Goal: Information Seeking & Learning: Learn about a topic

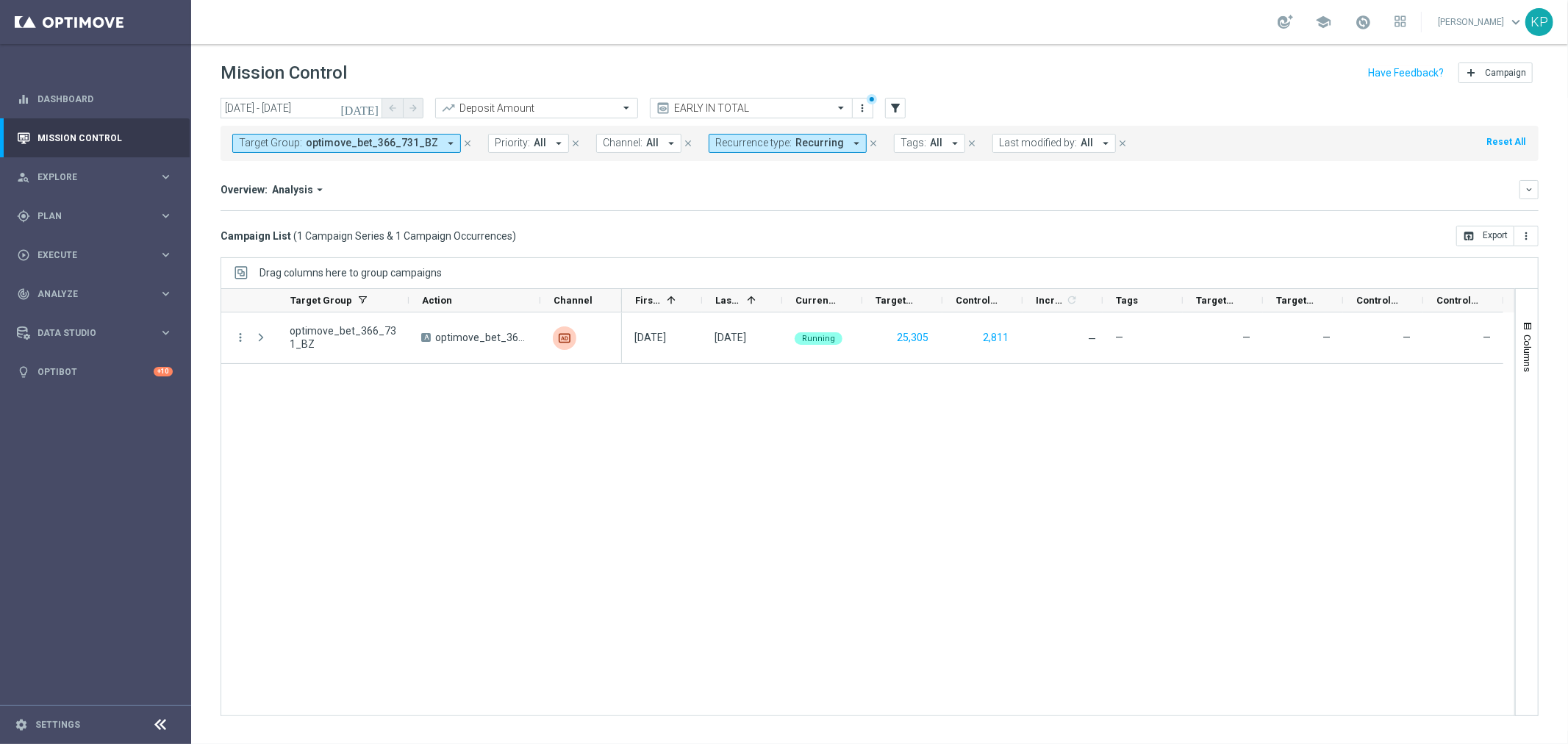
click at [725, 146] on span "Recurrence type:" at bounding box center [753, 142] width 77 height 12
click at [716, 228] on div "Non-Recurring" at bounding box center [768, 224] width 105 height 23
click at [708, 245] on div "Recurring" at bounding box center [768, 248] width 119 height 23
click at [614, 200] on div "Overview: Analysis arrow_drop_down keyboard_arrow_down Increase In Deposit Amou…" at bounding box center [879, 195] width 1318 height 31
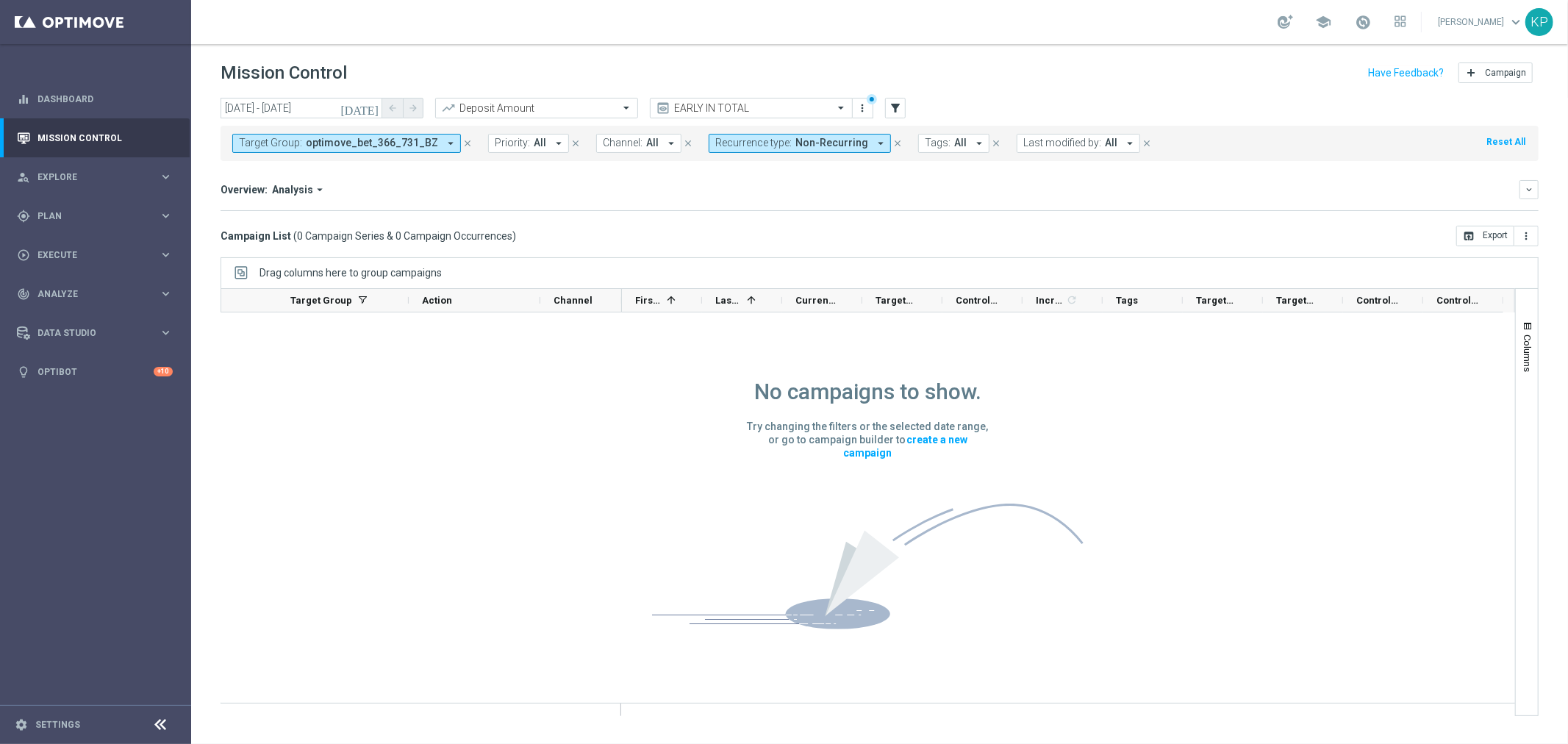
click at [716, 177] on mini-dashboard "Overview: Analysis arrow_drop_down keyboard_arrow_down Increase In Deposit Amou…" at bounding box center [879, 192] width 1318 height 64
click at [687, 189] on div "Overview: Analysis arrow_drop_down" at bounding box center [870, 190] width 1299 height 13
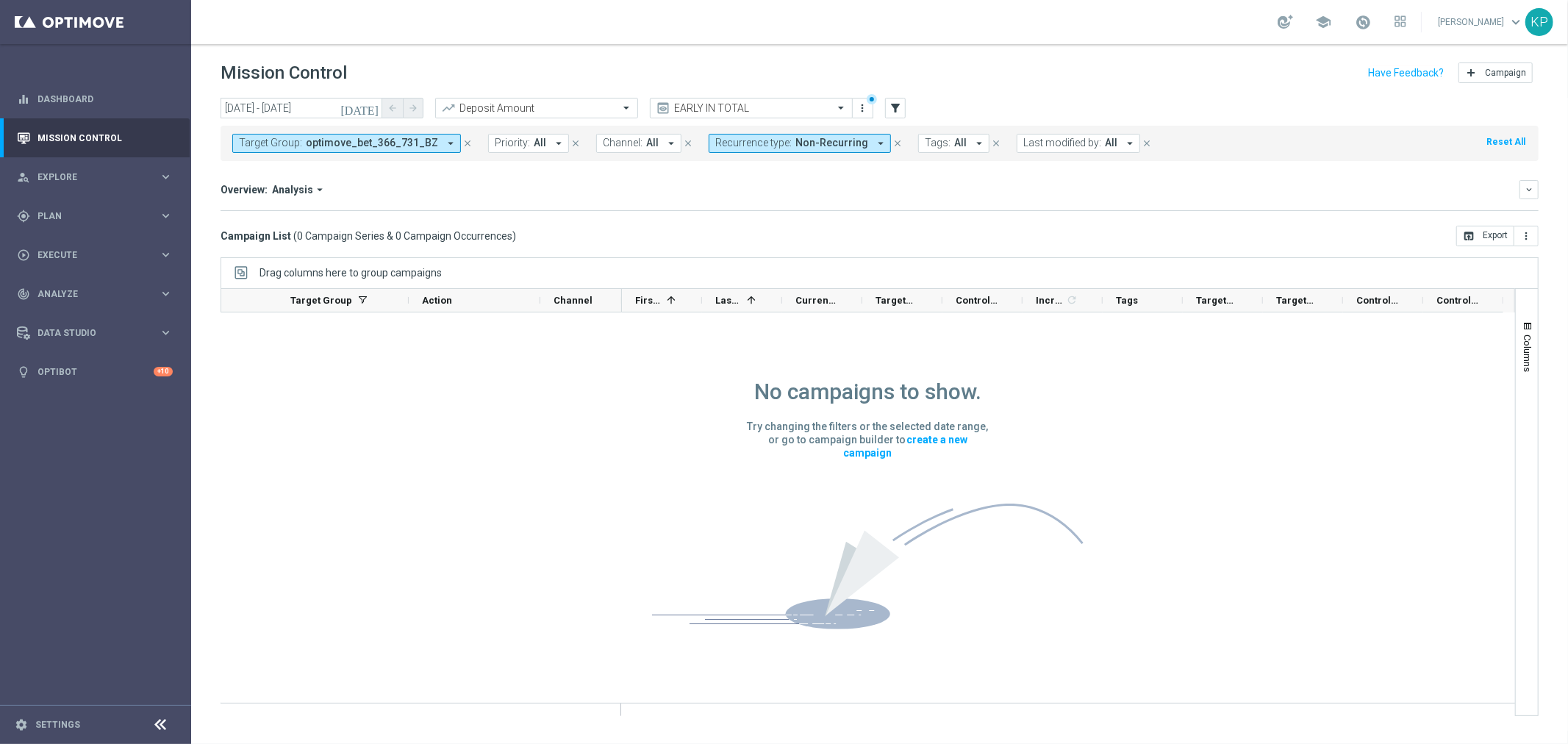
click at [681, 189] on div "Overview: Analysis arrow_drop_down" at bounding box center [870, 190] width 1299 height 13
click at [1023, 140] on span "Last modified by:" at bounding box center [1061, 142] width 77 height 12
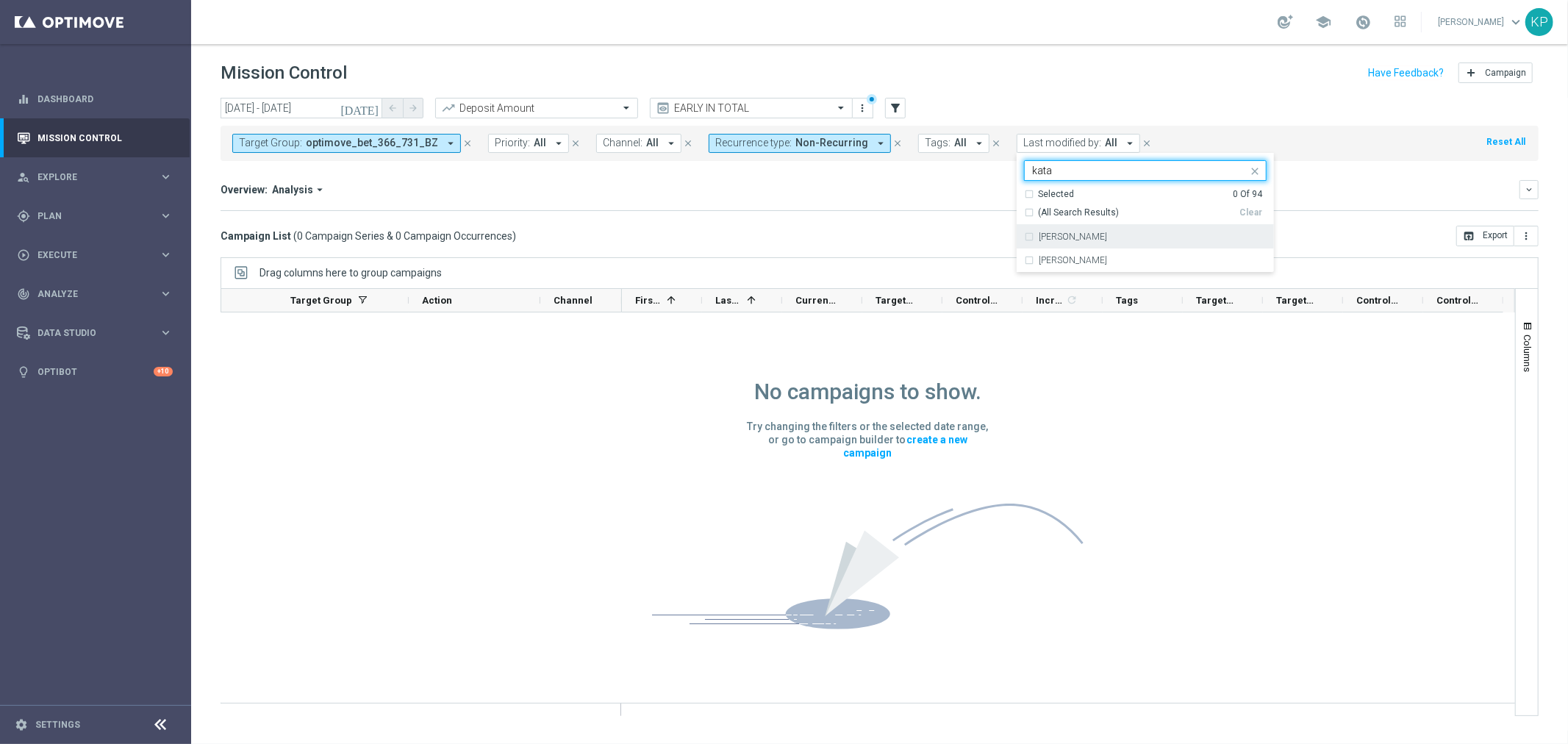
click at [1059, 237] on label "[PERSON_NAME]" at bounding box center [1072, 236] width 68 height 8
type input "kata"
click at [857, 193] on div "Overview: Analysis arrow_drop_down" at bounding box center [870, 190] width 1299 height 13
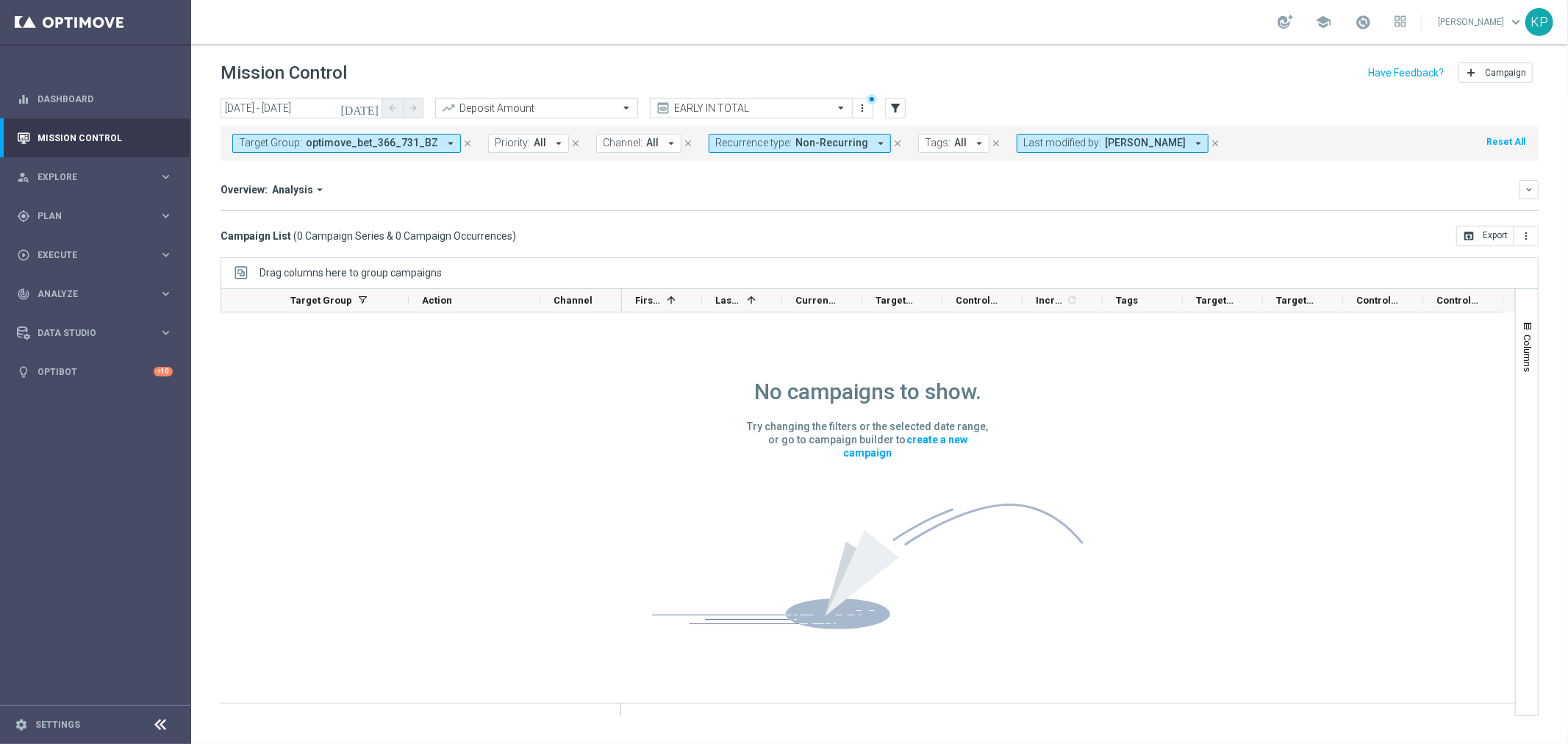
click at [398, 146] on span "optimove_bet_366_731_BZ" at bounding box center [372, 142] width 133 height 12
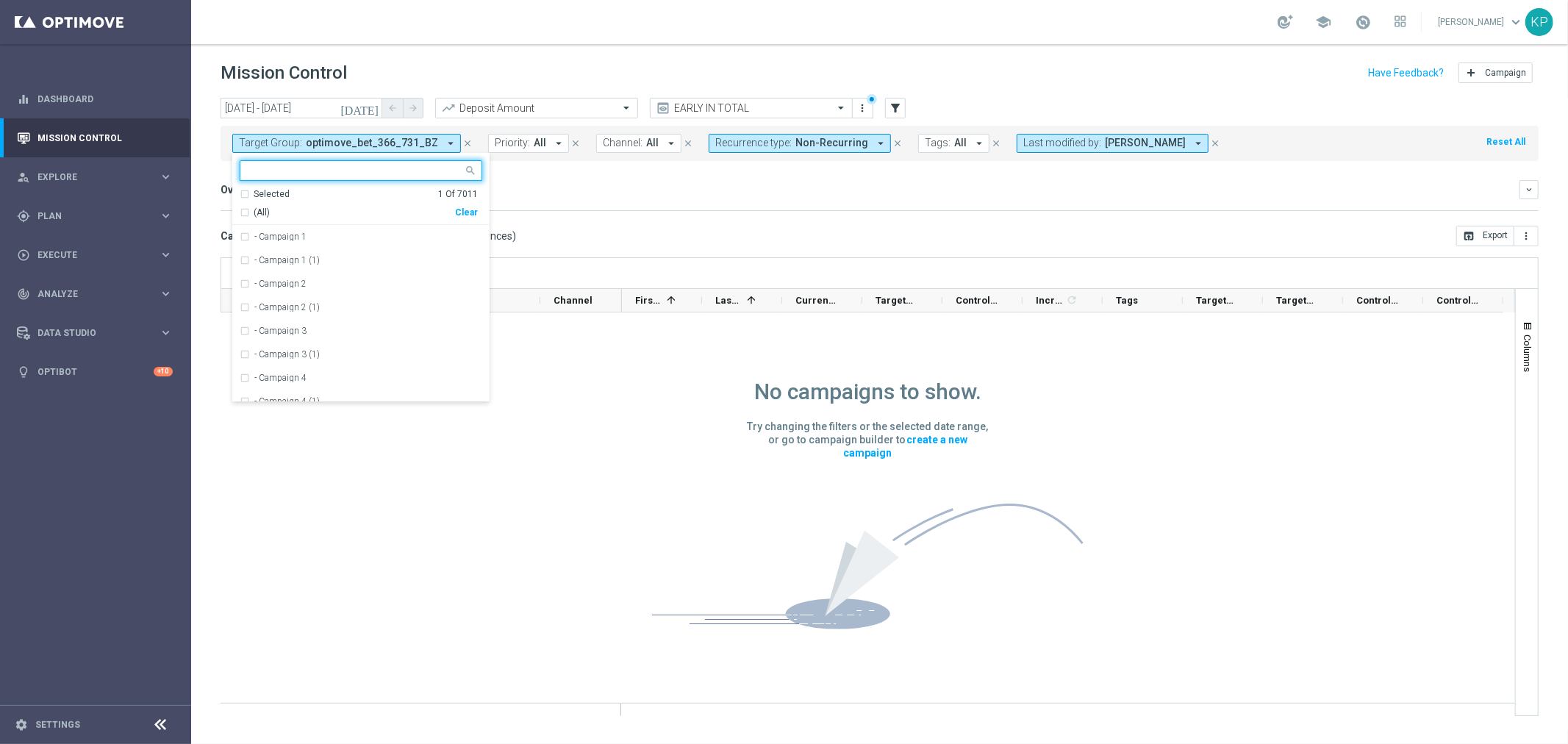
click at [278, 194] on div "Selected" at bounding box center [272, 194] width 36 height 12
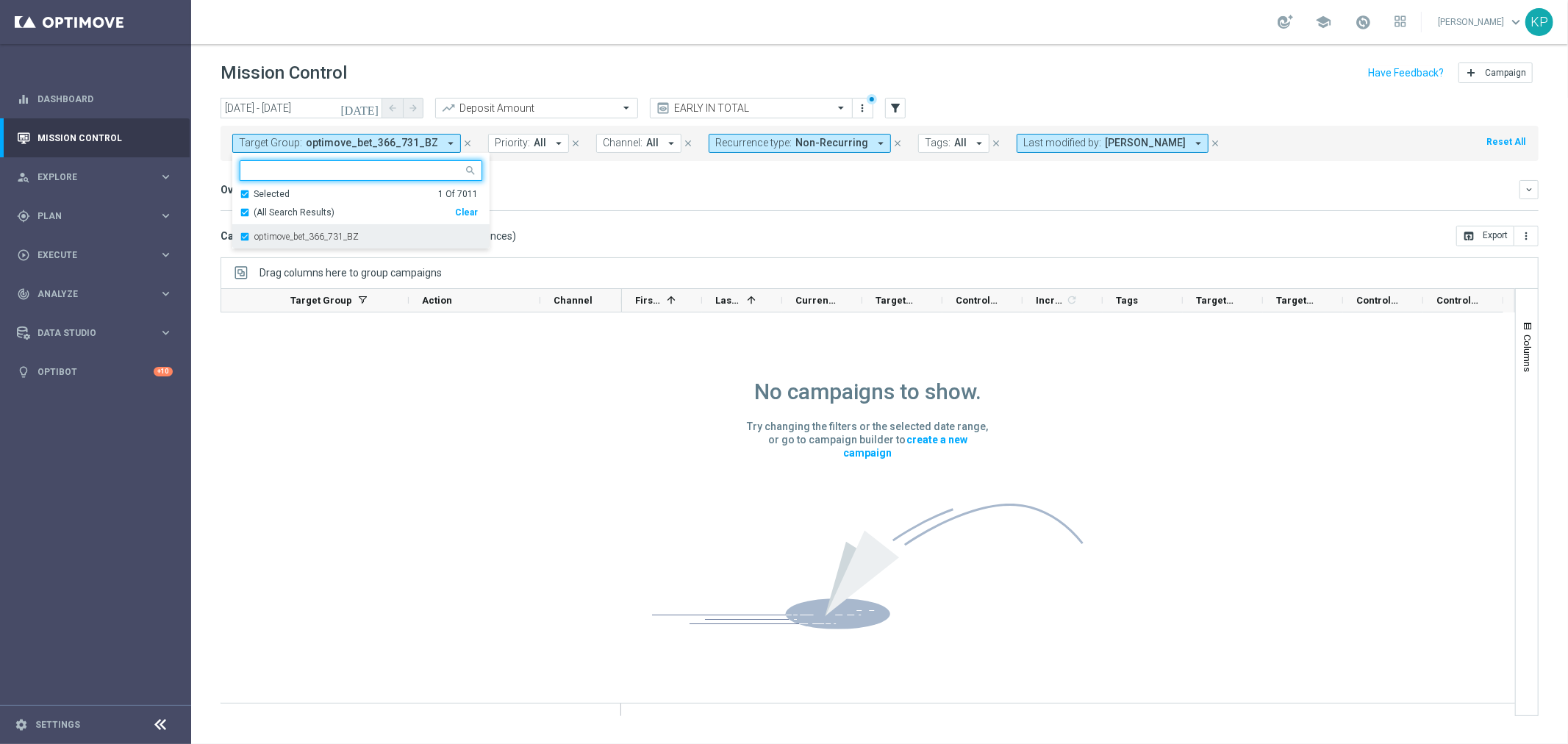
click at [276, 230] on div "optimove_bet_366_731_BZ" at bounding box center [361, 236] width 243 height 23
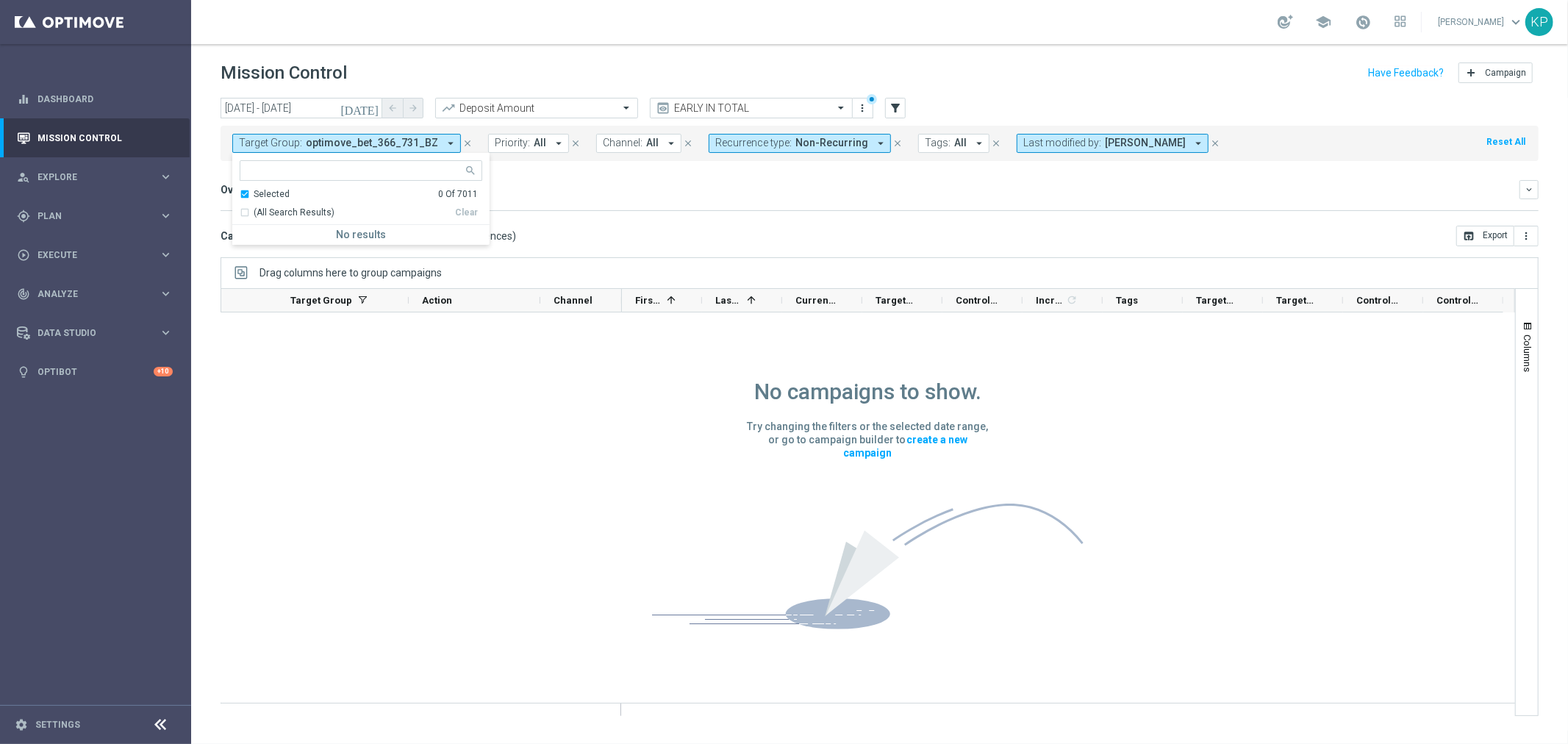
click at [576, 210] on div "Increase In Deposit Amount refresh -- Credible -- Per Customer -- Not Credible …" at bounding box center [879, 210] width 1318 height 1
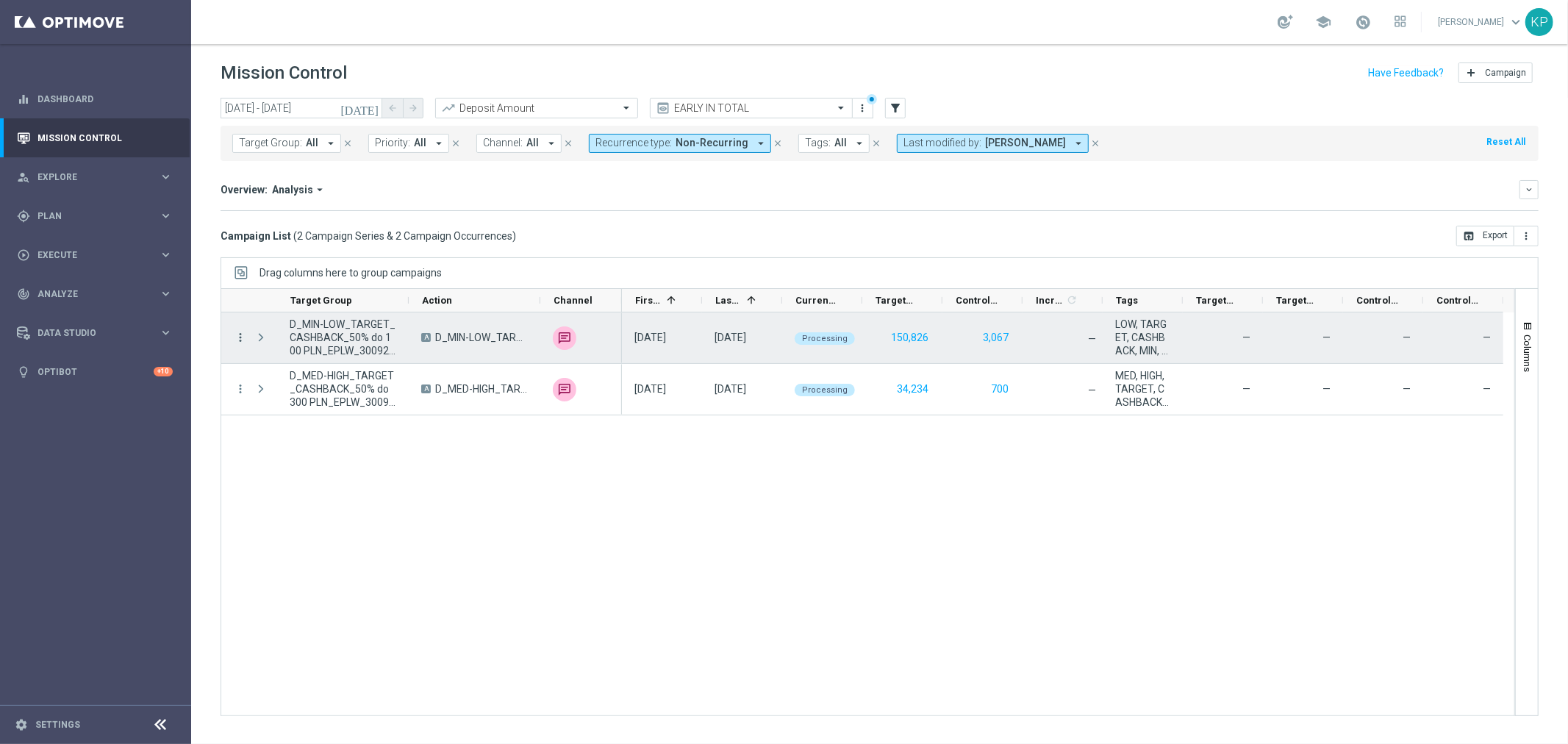
click at [241, 339] on icon "more_vert" at bounding box center [240, 337] width 13 height 13
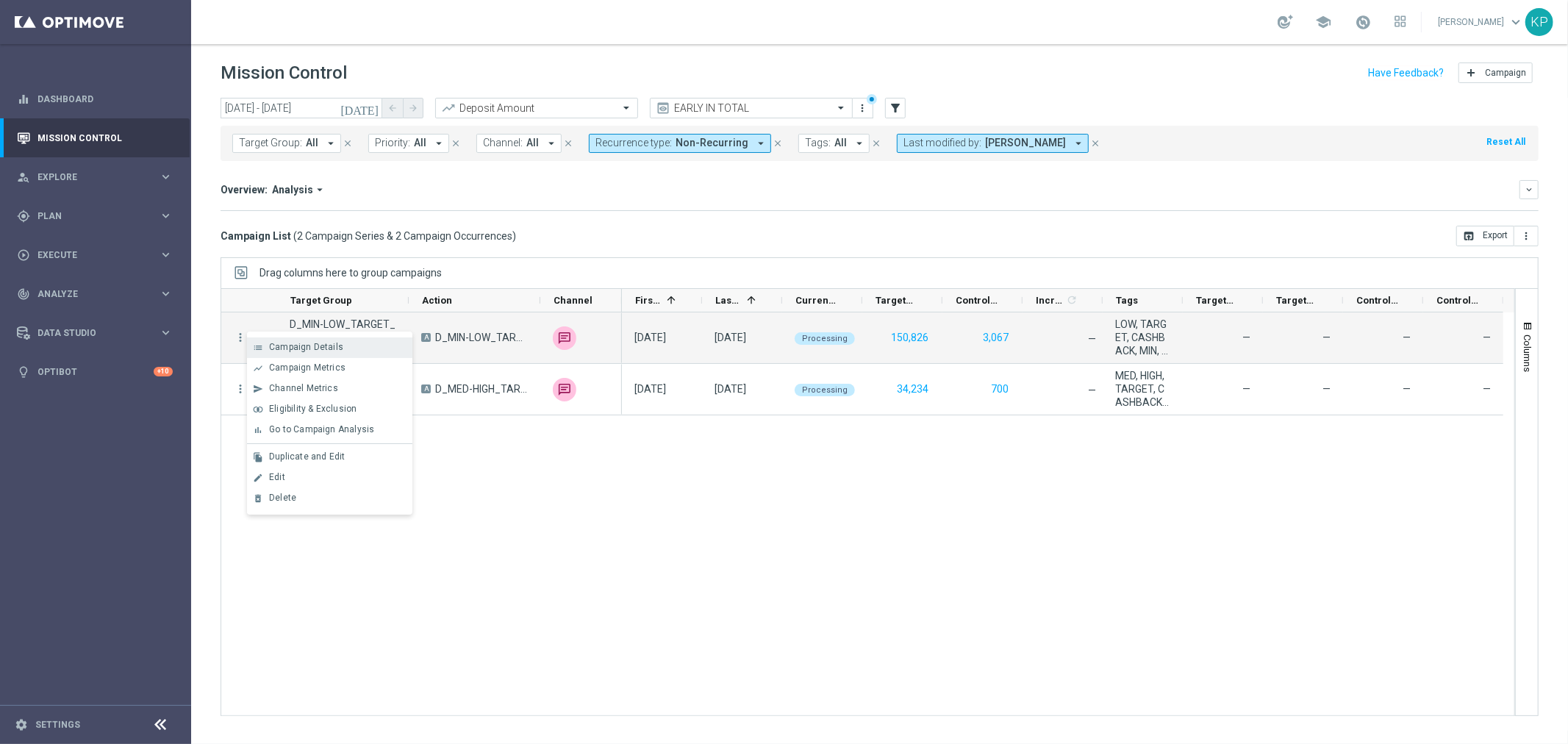
click at [263, 347] on div "list" at bounding box center [259, 347] width 22 height 10
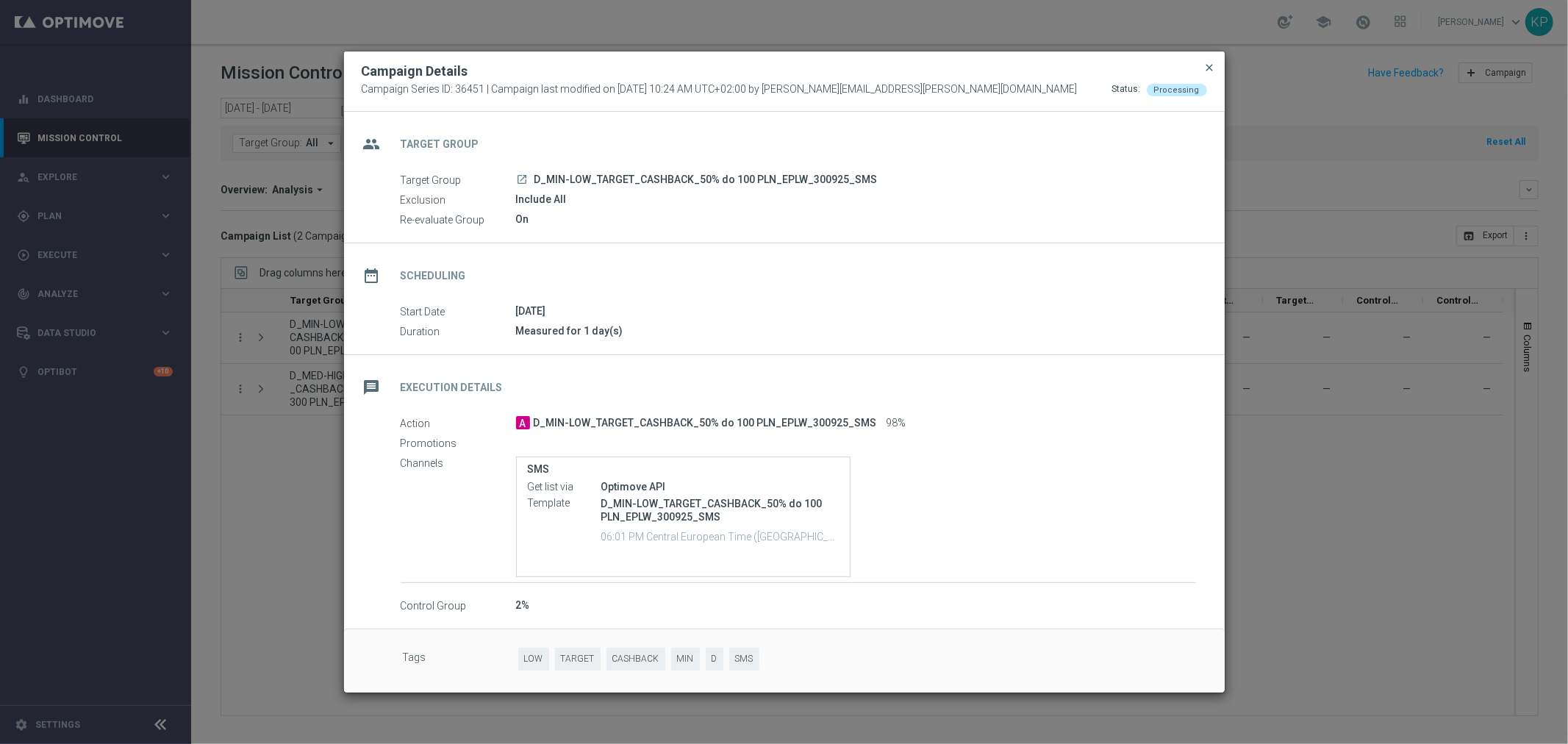
click at [1206, 67] on span "close" at bounding box center [1210, 67] width 12 height 12
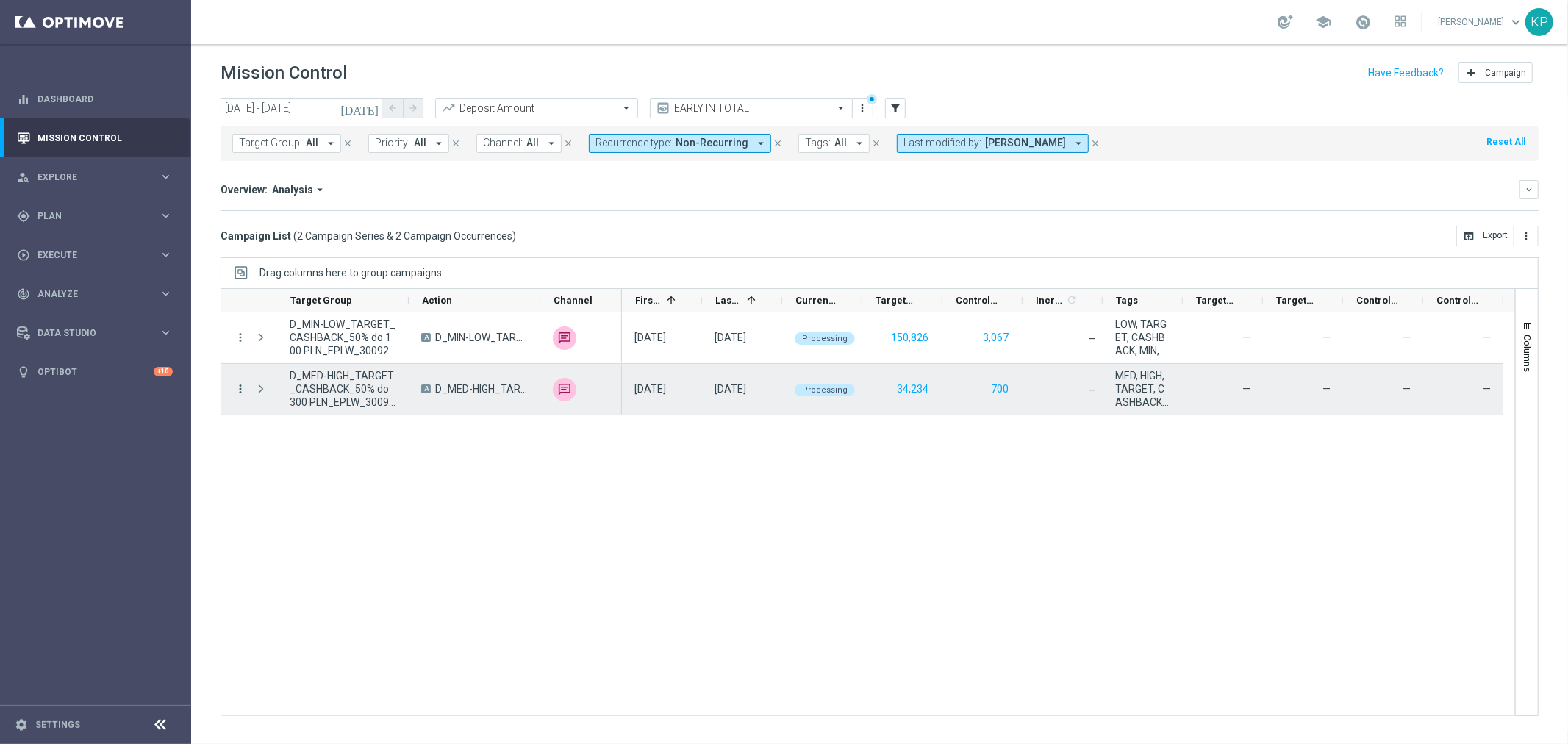
click at [238, 387] on icon "more_vert" at bounding box center [240, 389] width 13 height 13
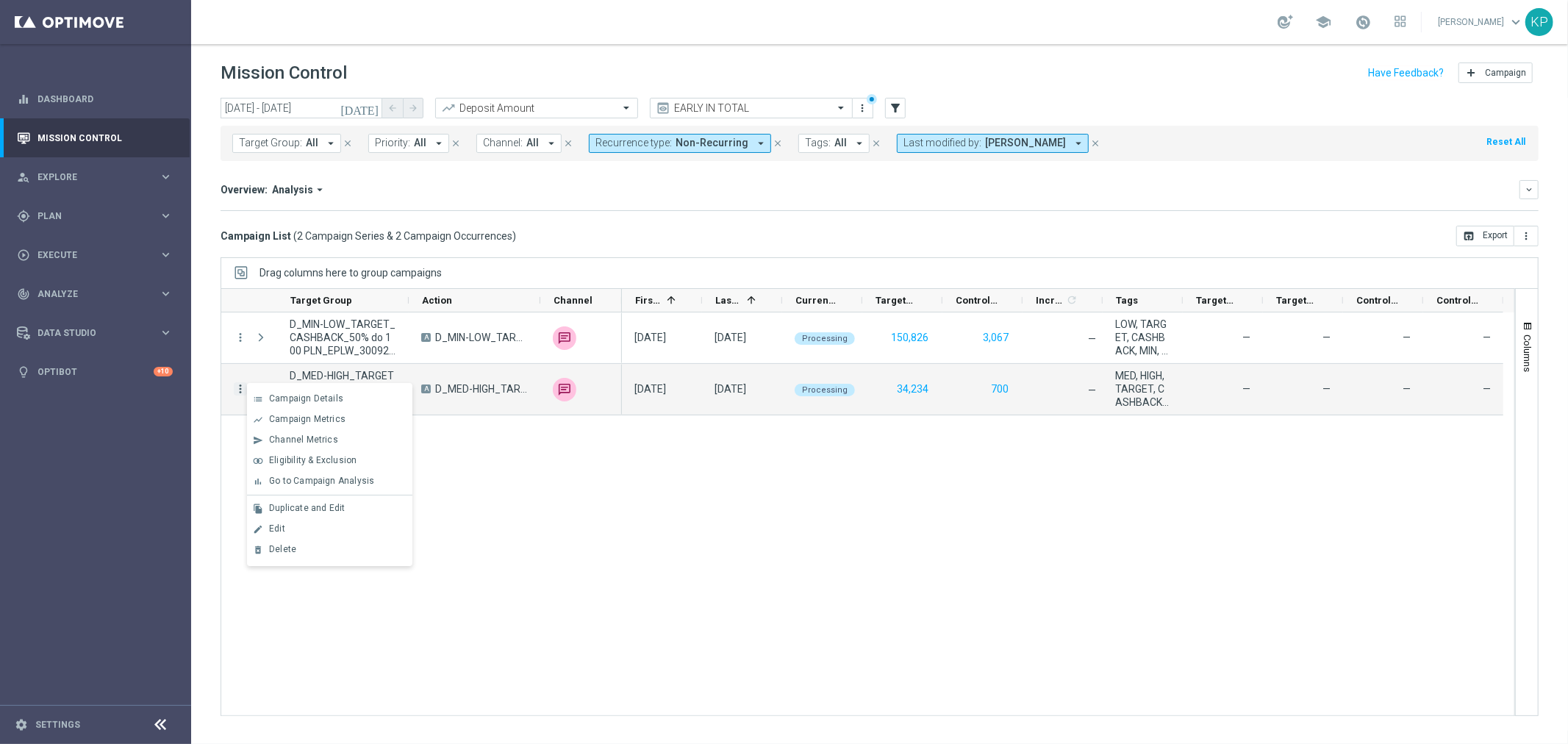
click at [265, 399] on div "list" at bounding box center [259, 399] width 22 height 10
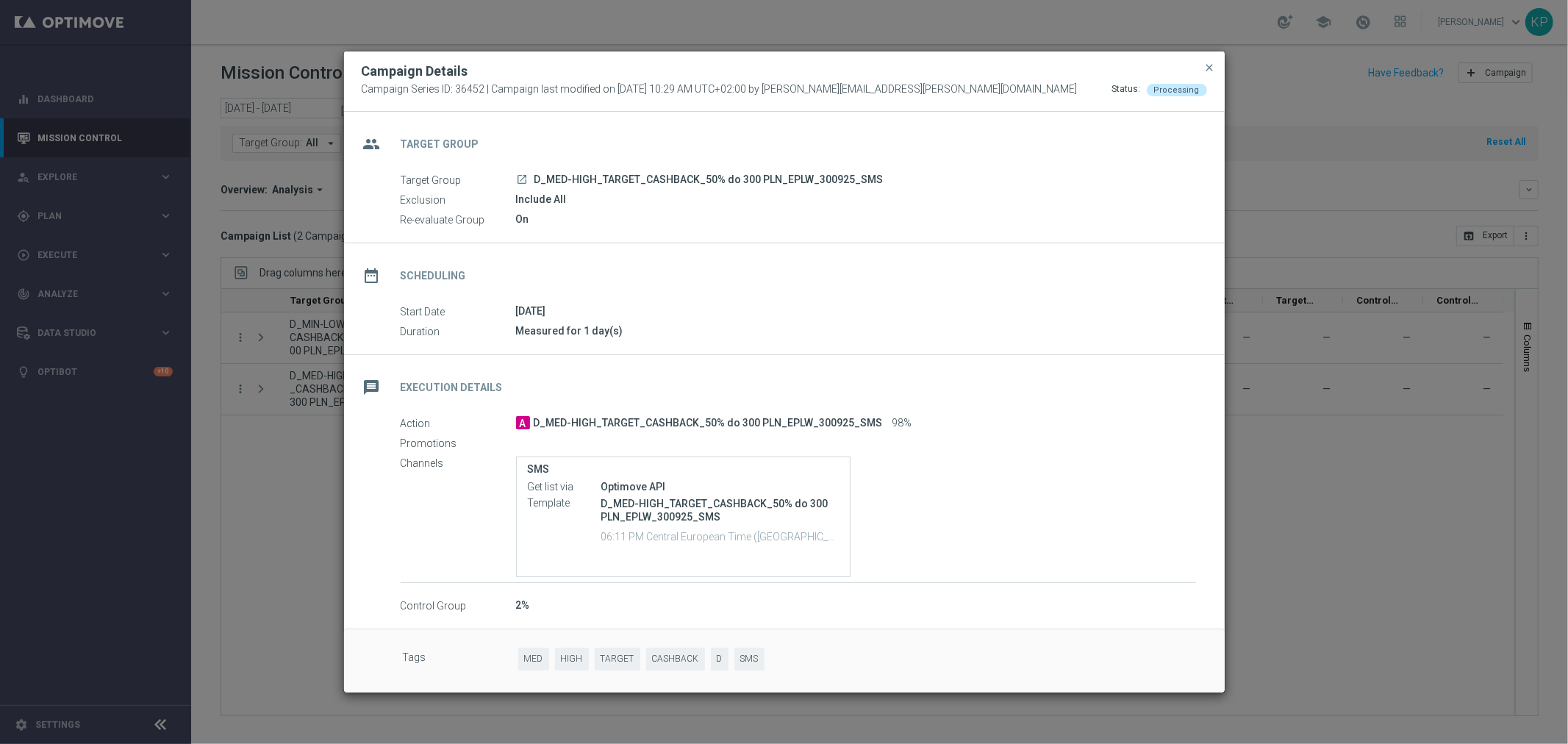
click at [888, 372] on div "message Execution Details" at bounding box center [785, 385] width 881 height 61
click at [1207, 68] on span "close" at bounding box center [1210, 67] width 12 height 12
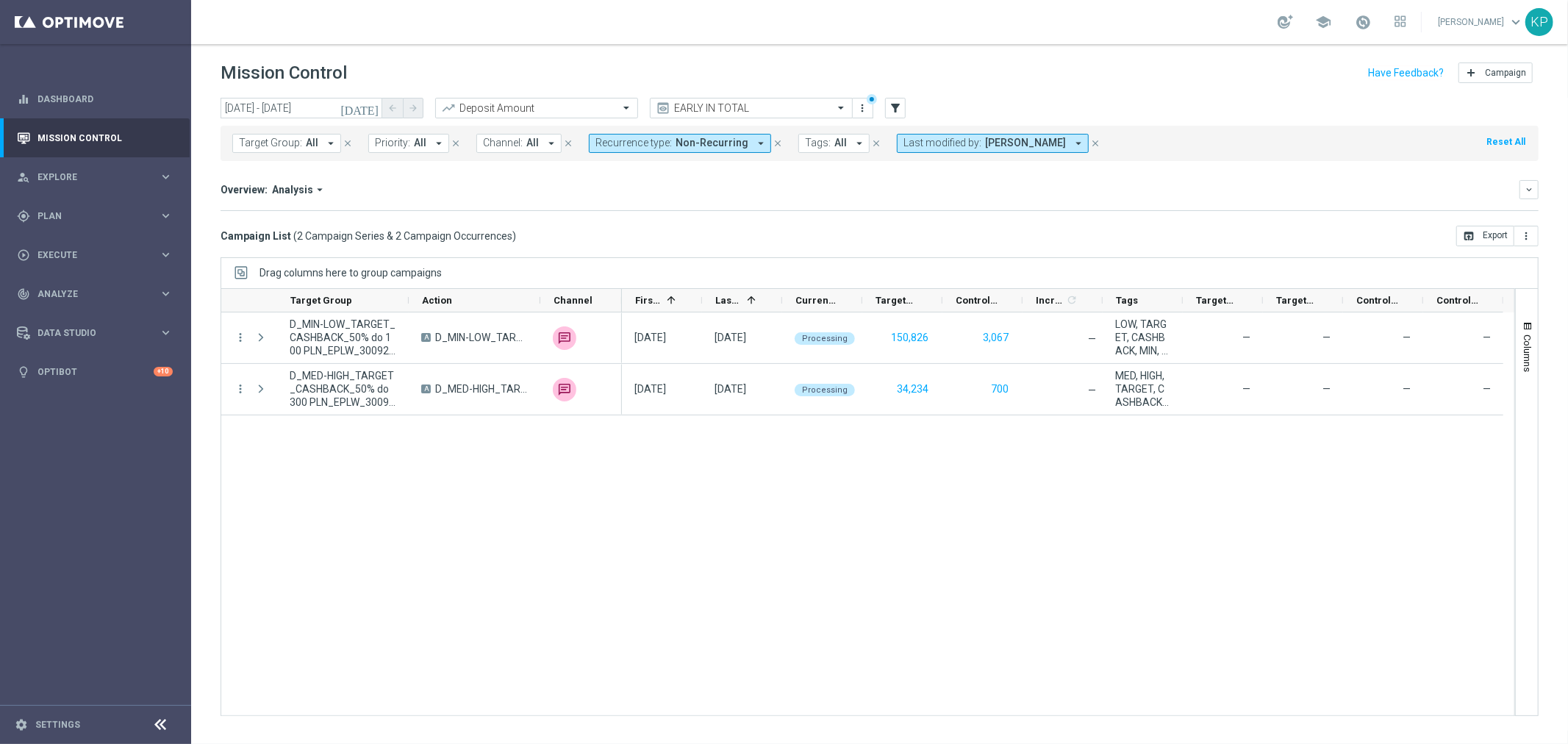
click at [942, 192] on div "Overview: Analysis arrow_drop_down" at bounding box center [870, 190] width 1299 height 13
click at [576, 190] on div "Overview: Analysis arrow_drop_down" at bounding box center [870, 190] width 1299 height 13
click at [922, 143] on span "Last modified by:" at bounding box center [942, 142] width 77 height 12
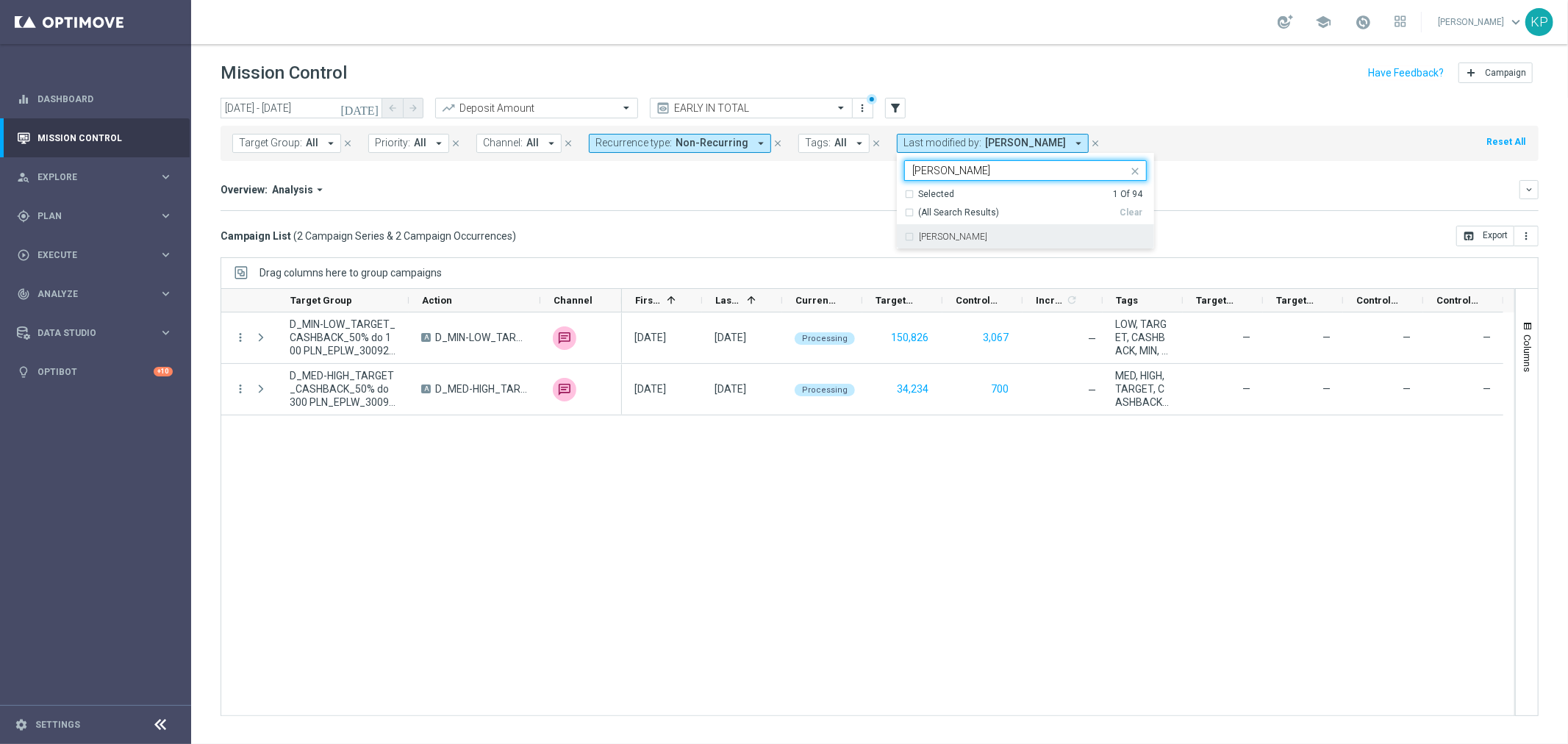
drag, startPoint x: 964, startPoint y: 241, endPoint x: 897, endPoint y: 219, distance: 70.5
click at [961, 240] on div "[PERSON_NAME]" at bounding box center [1026, 236] width 243 height 23
type input "[PERSON_NAME]"
click at [841, 199] on div "Overview: Analysis arrow_drop_down keyboard_arrow_down" at bounding box center [879, 190] width 1318 height 19
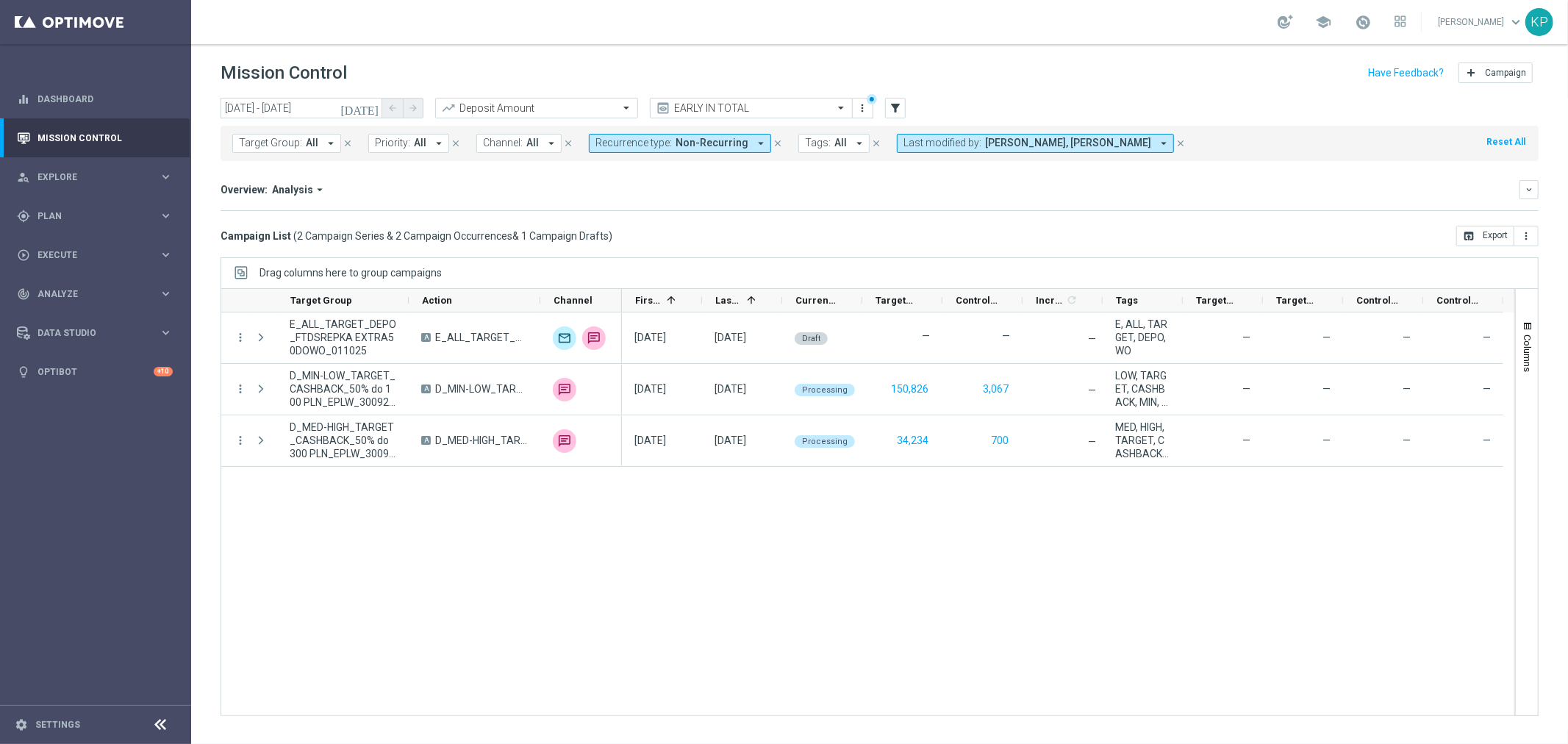
click at [950, 135] on button "Last modified by: [PERSON_NAME], [PERSON_NAME] arrow_drop_down" at bounding box center [1035, 143] width 277 height 19
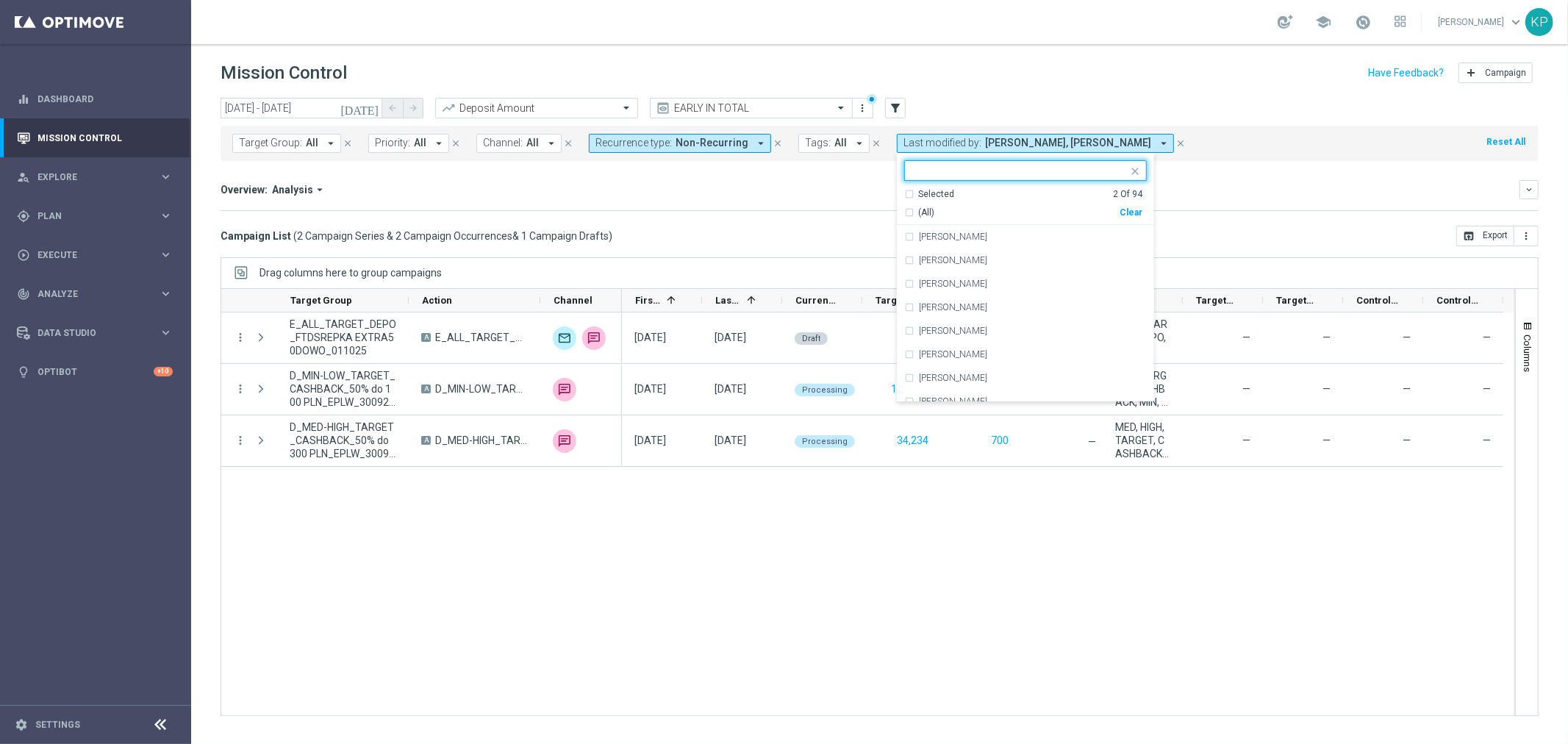
click at [922, 192] on div "Selected" at bounding box center [936, 194] width 36 height 12
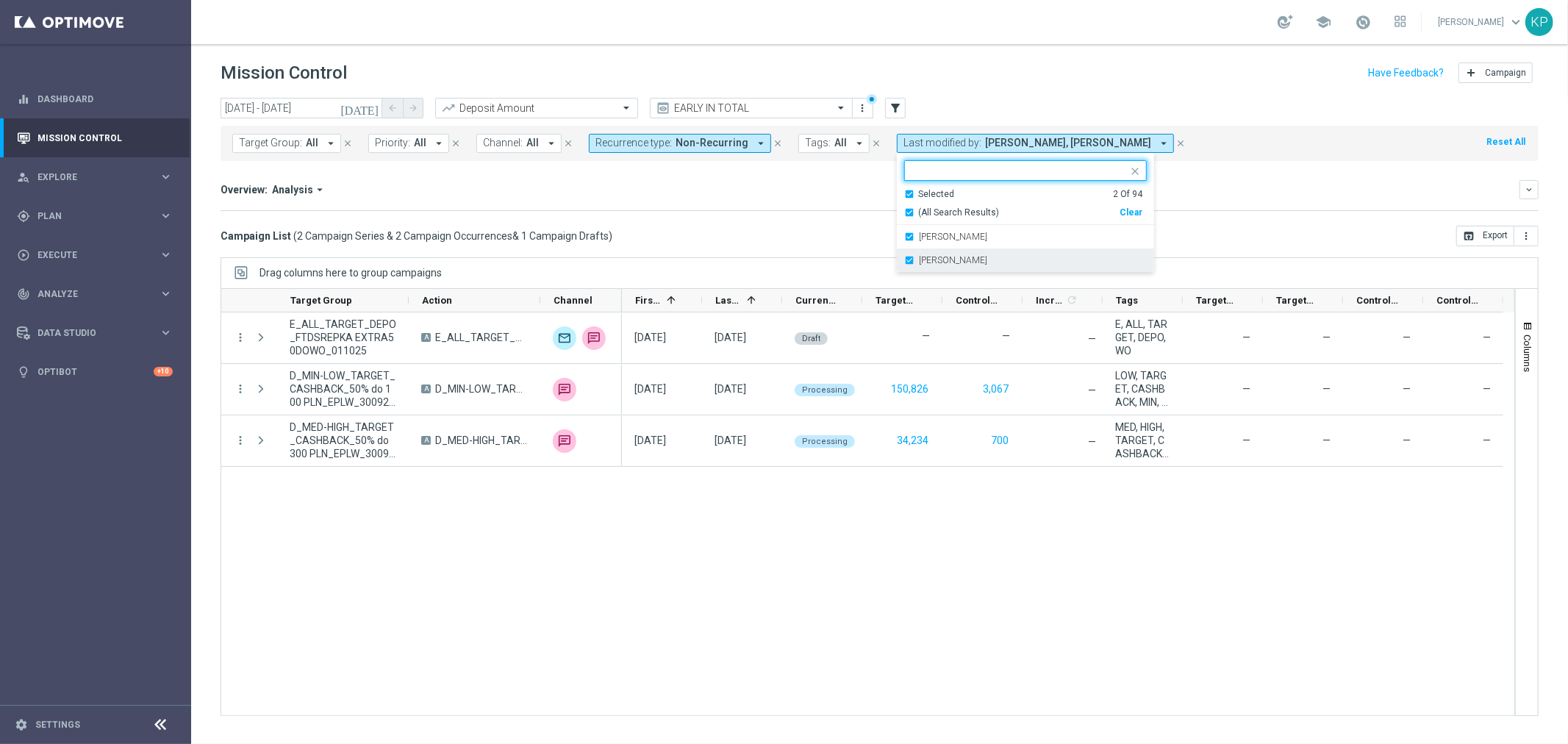
click at [971, 238] on label "[PERSON_NAME]" at bounding box center [952, 236] width 68 height 8
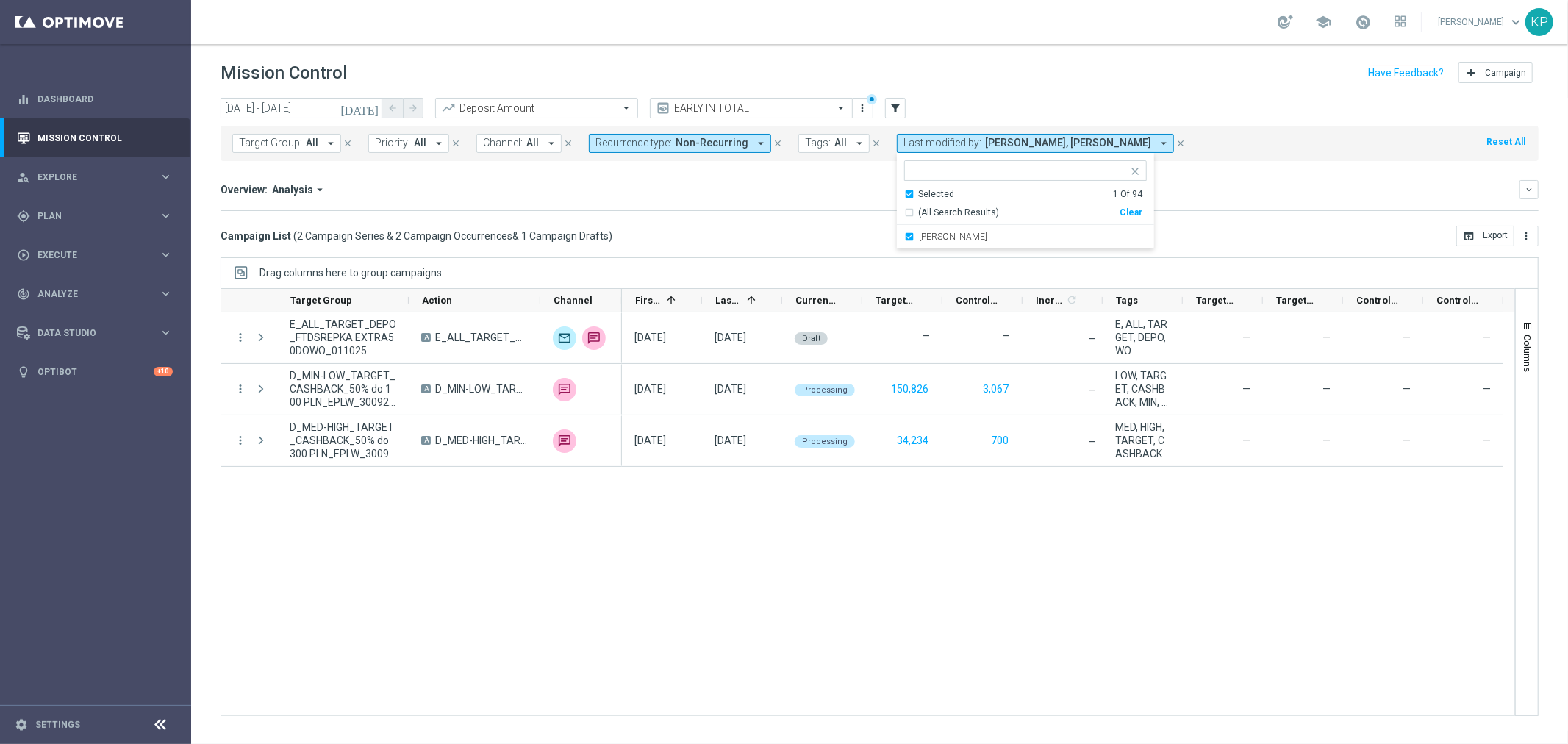
click at [806, 204] on div "Overview: Analysis arrow_drop_down keyboard_arrow_down Increase In Deposit Amou…" at bounding box center [879, 195] width 1318 height 31
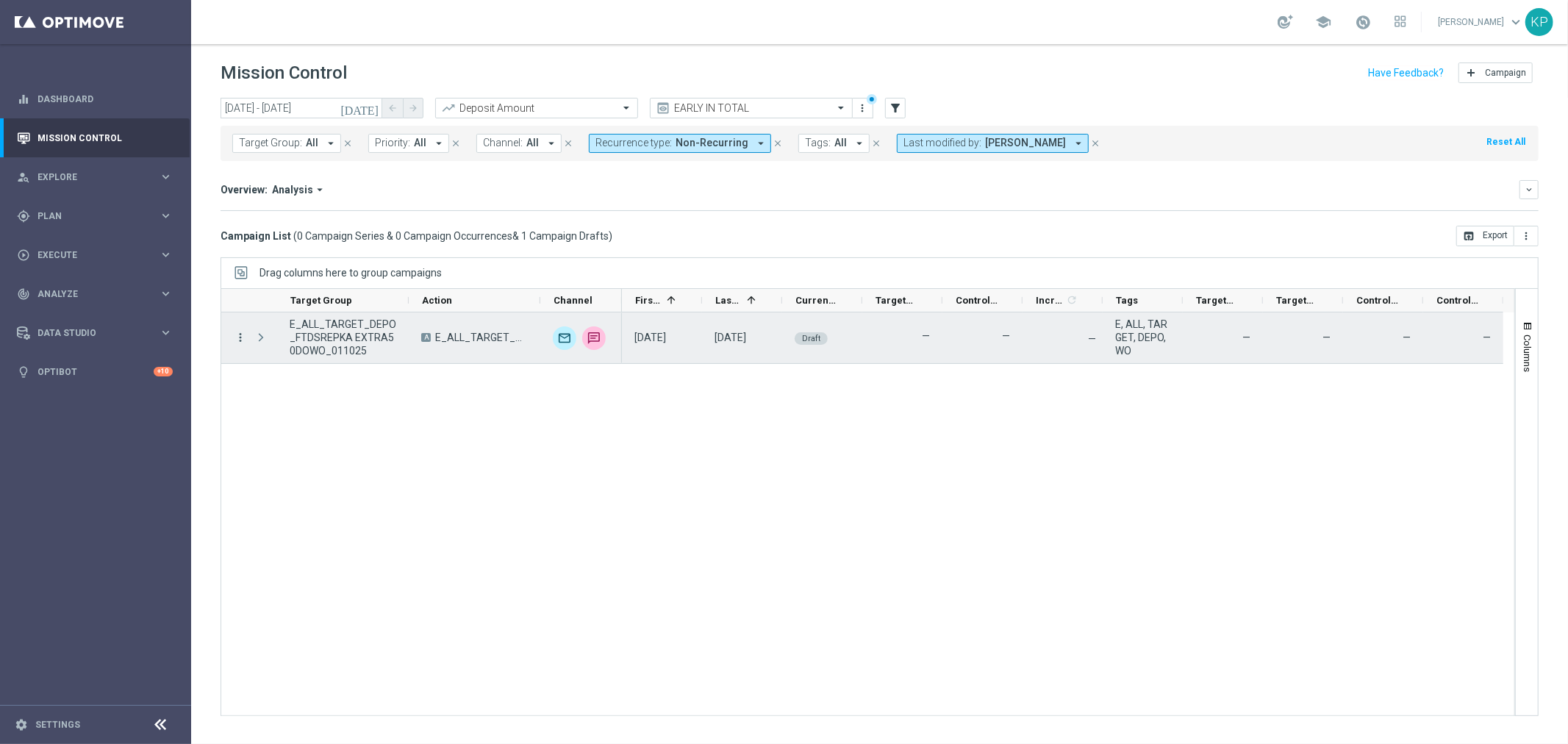
click at [239, 340] on icon "more_vert" at bounding box center [240, 337] width 13 height 13
click at [265, 349] on div "list" at bounding box center [259, 347] width 22 height 10
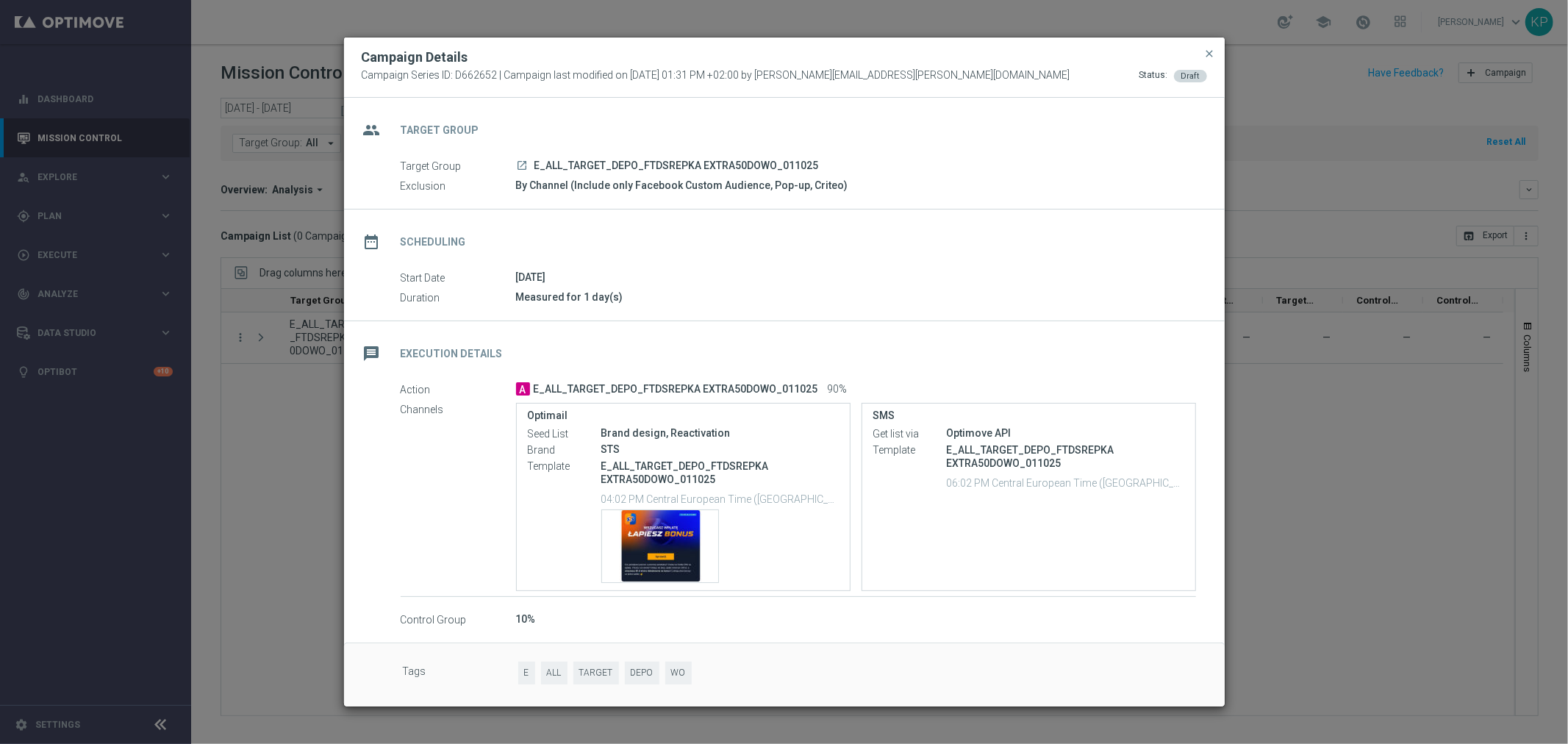
click at [525, 166] on icon "launch" at bounding box center [523, 165] width 12 height 12
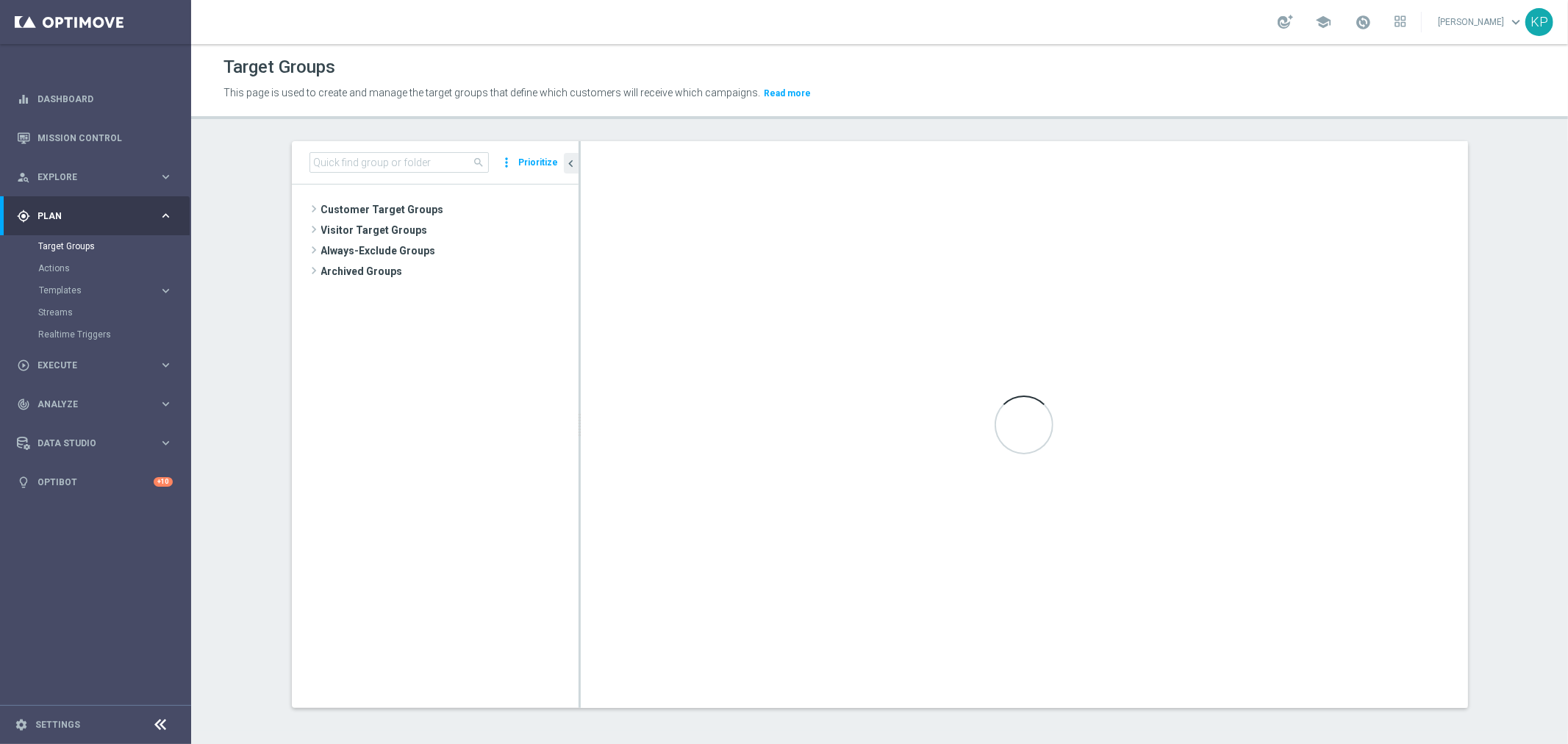
click at [560, 96] on span "This page is used to create and manage the target groups that define which cust…" at bounding box center [491, 92] width 537 height 12
click at [410, 64] on div "Target Groups" at bounding box center [879, 67] width 1312 height 29
click at [921, 45] on header "Target Groups This page is used to create and manage the target groups that def…" at bounding box center [879, 81] width 1377 height 75
click at [929, 105] on div "This page is used to create and manage the target groups that define which cust…" at bounding box center [713, 92] width 1001 height 23
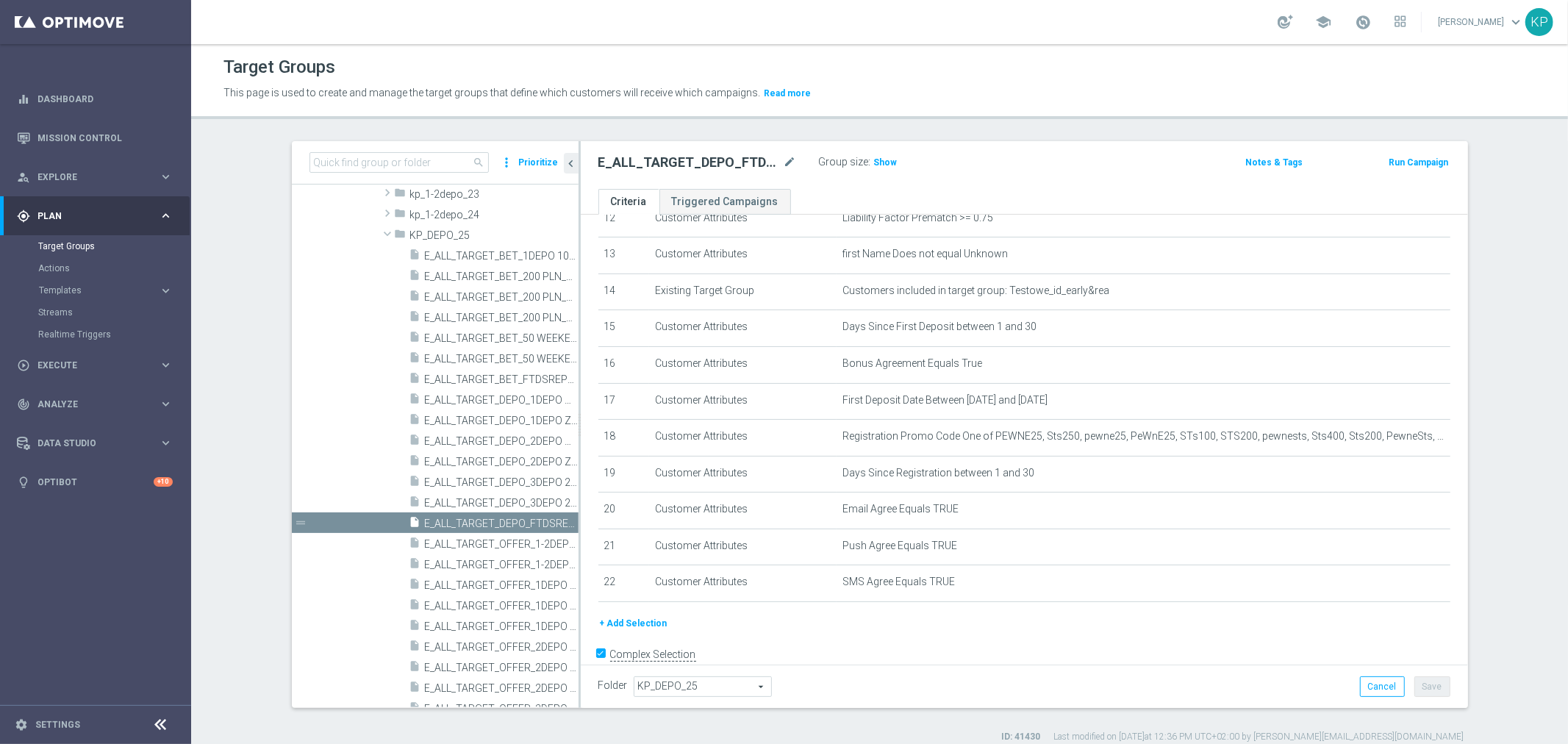
scroll to position [485, 0]
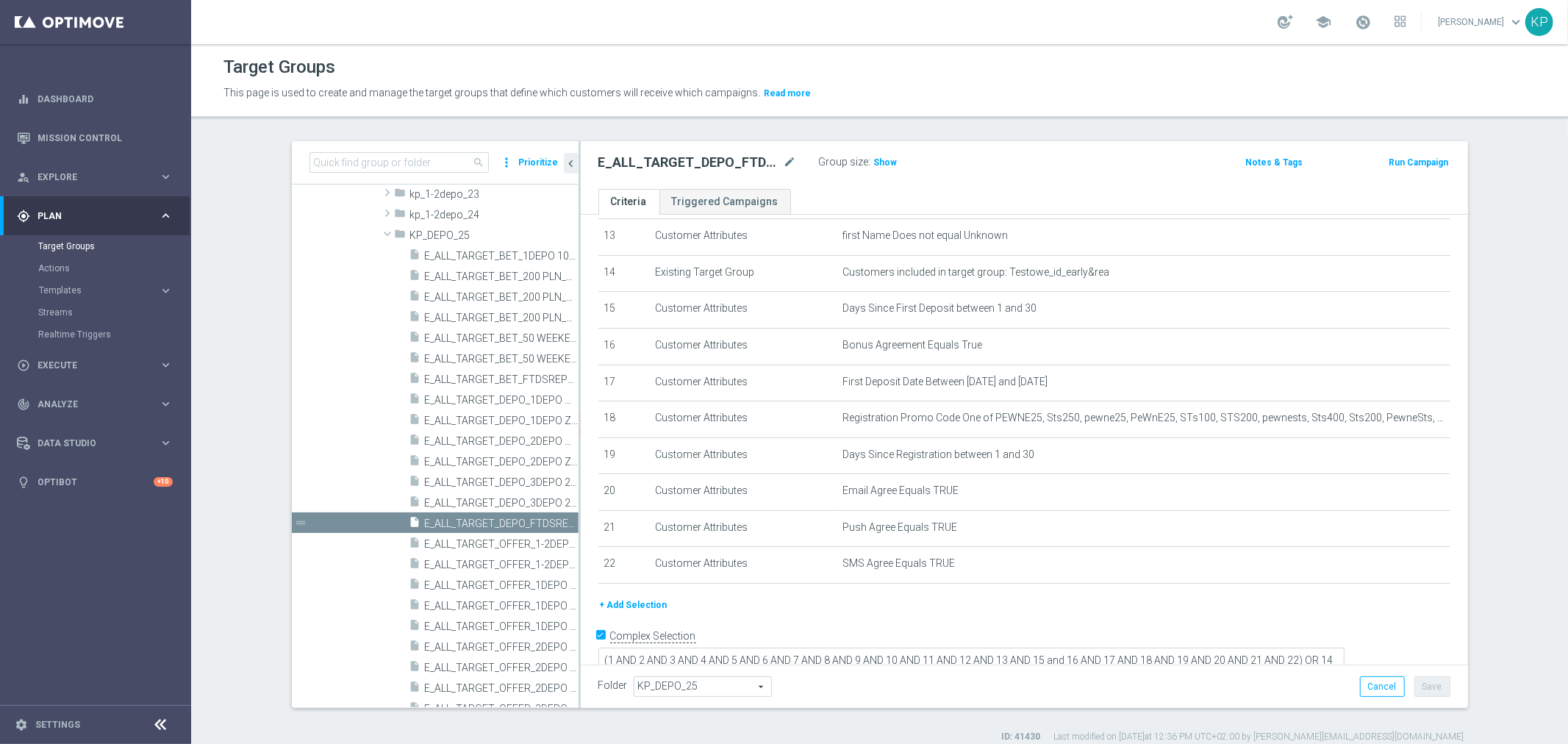
click at [764, 64] on div "Target Groups" at bounding box center [879, 67] width 1312 height 29
click at [89, 484] on link "Optibot" at bounding box center [95, 482] width 116 height 39
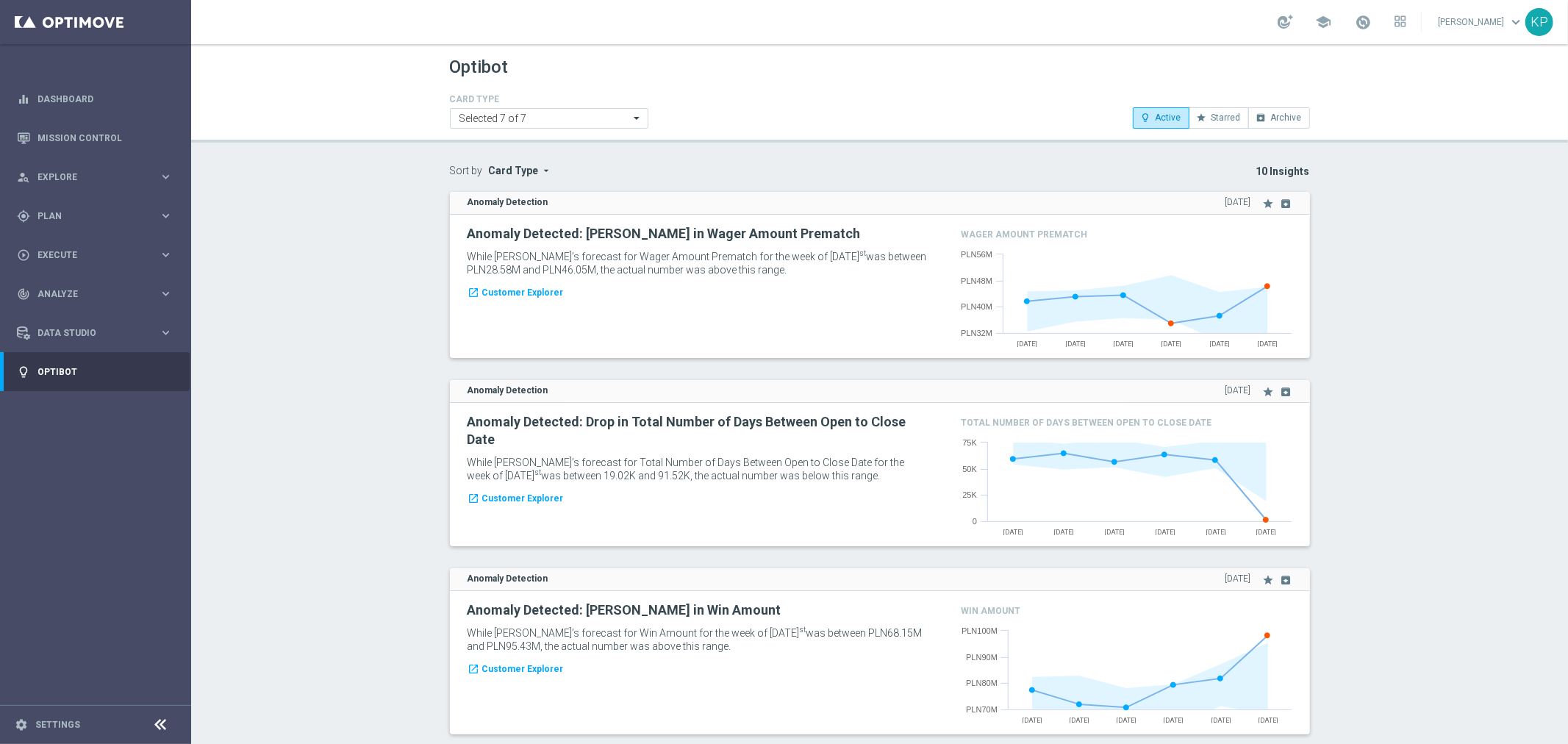
click at [1194, 2] on div "school Krystian Potoczny keyboard_arrow_down KP" at bounding box center [879, 21] width 1377 height 44
click at [1319, 22] on span "school" at bounding box center [1323, 21] width 16 height 16
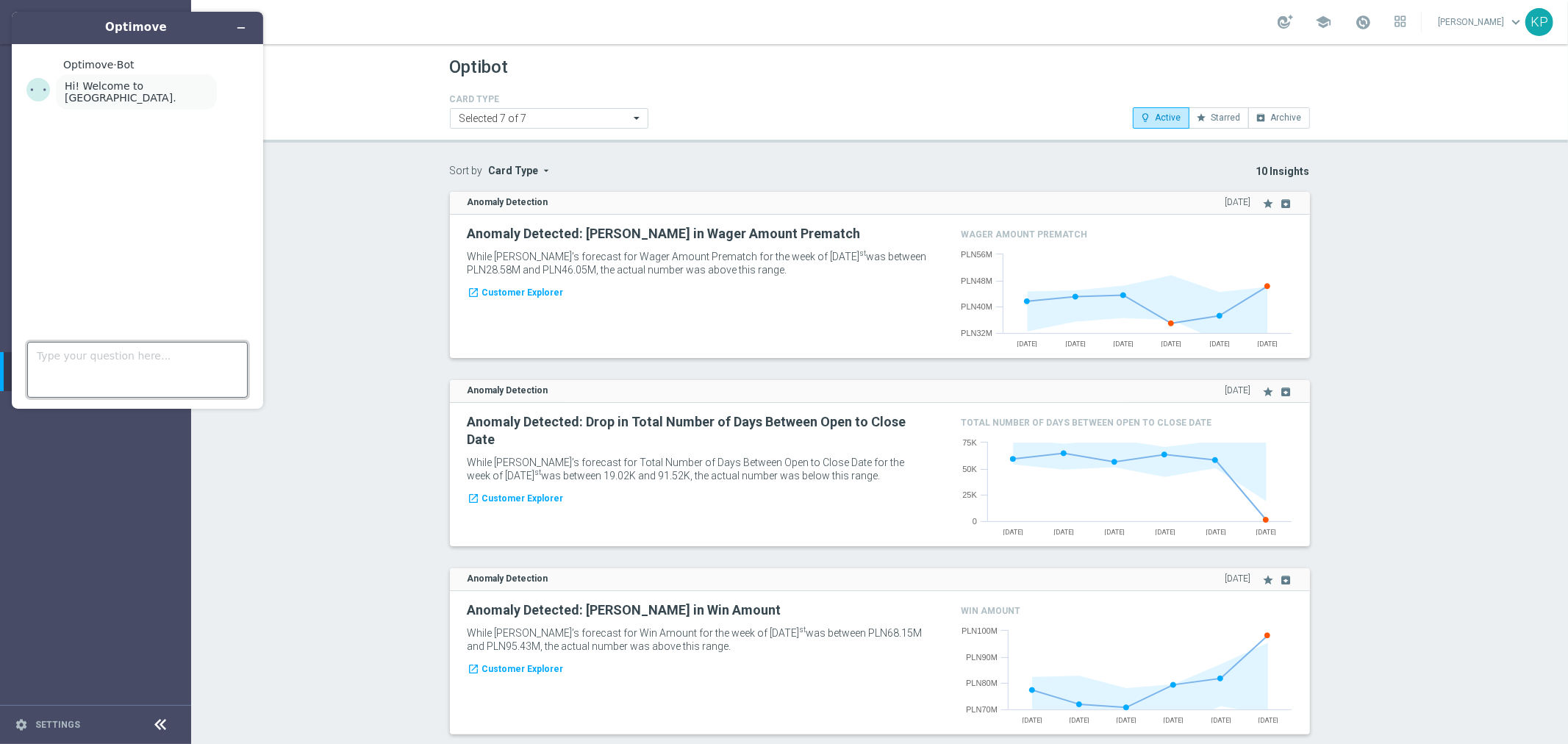
click at [161, 369] on textarea "Type your question here..." at bounding box center [137, 370] width 220 height 56
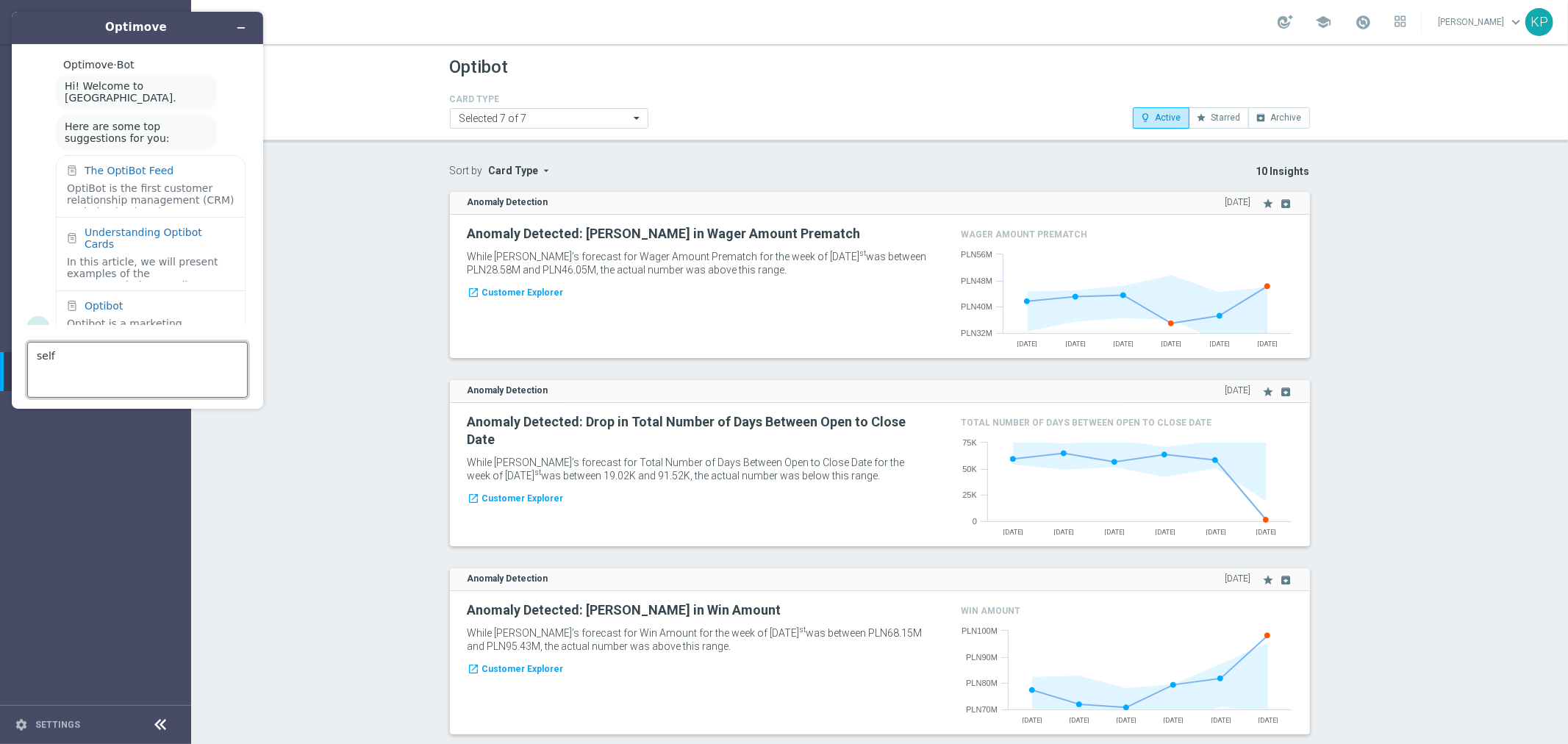
scroll to position [22, 0]
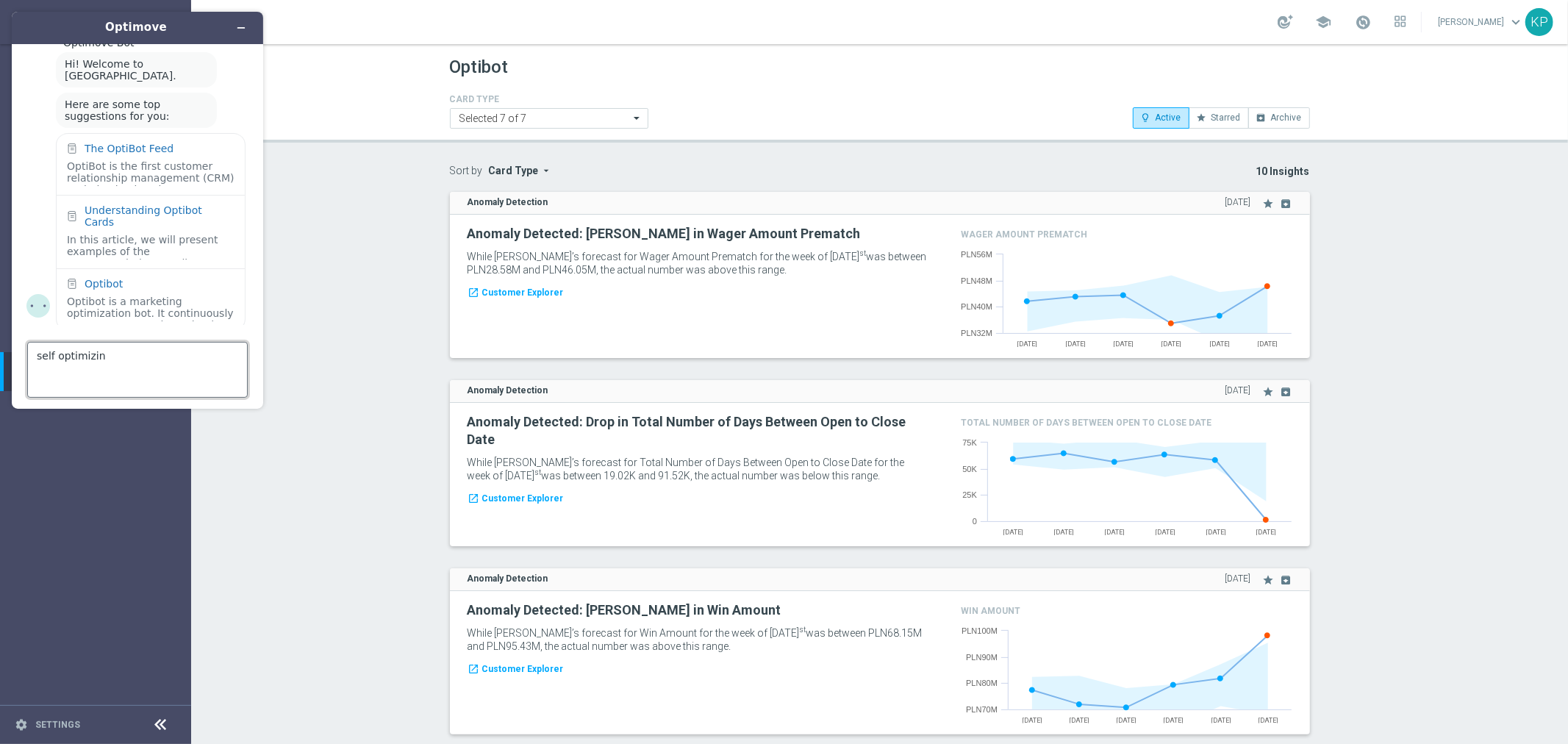
type textarea "self optimizing"
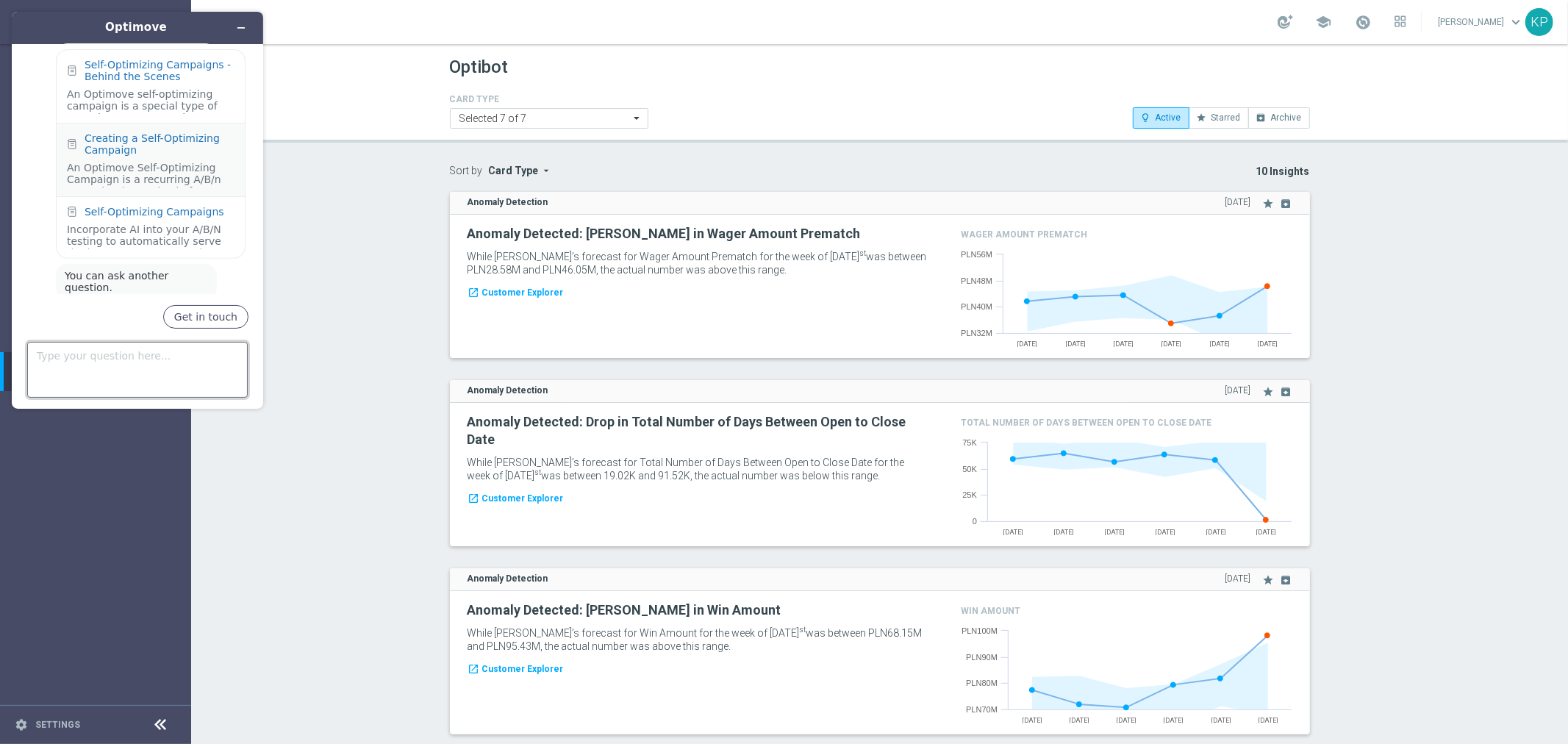
scroll to position [429, 0]
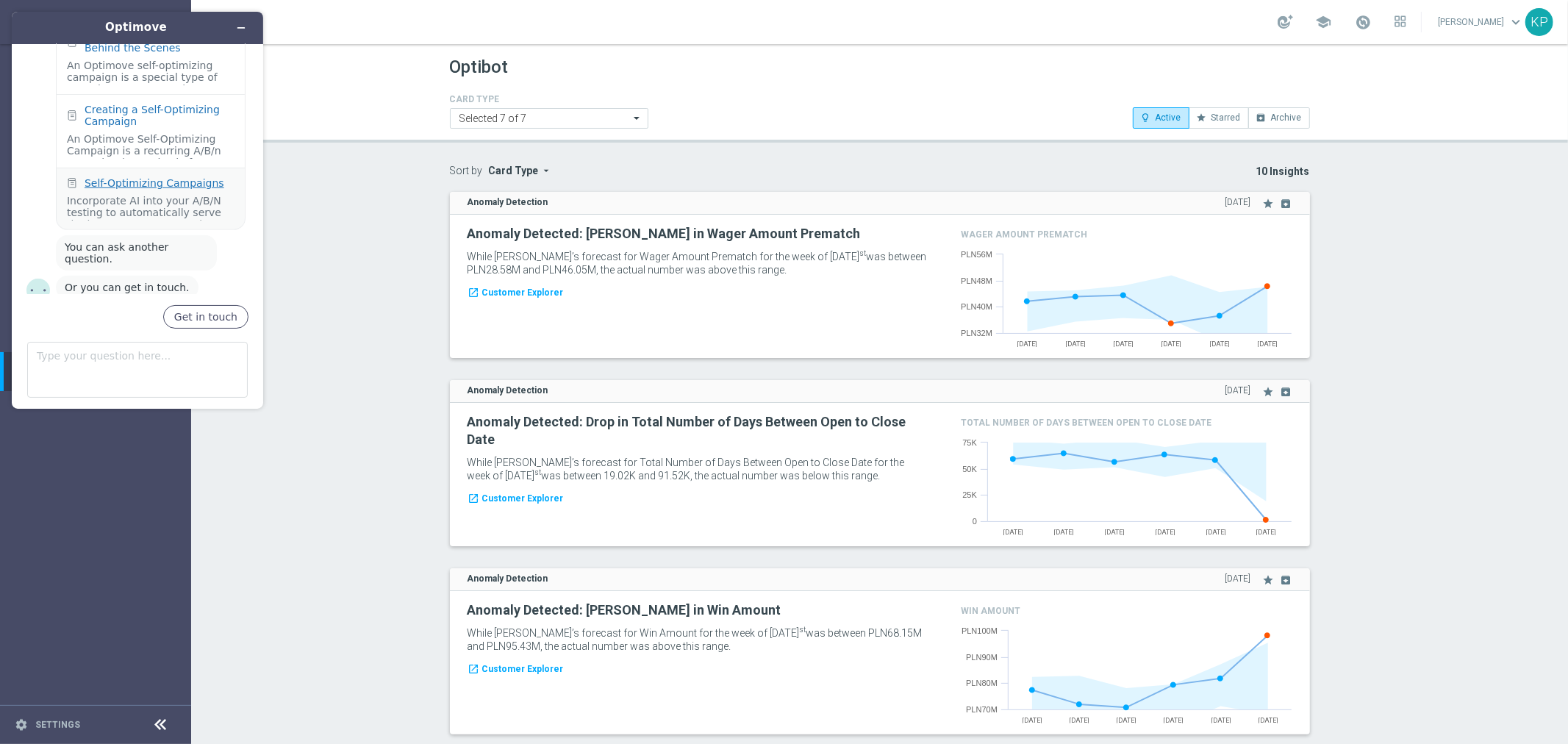
click at [133, 177] on div "Self-Optimizing Campaigns" at bounding box center [155, 183] width 140 height 12
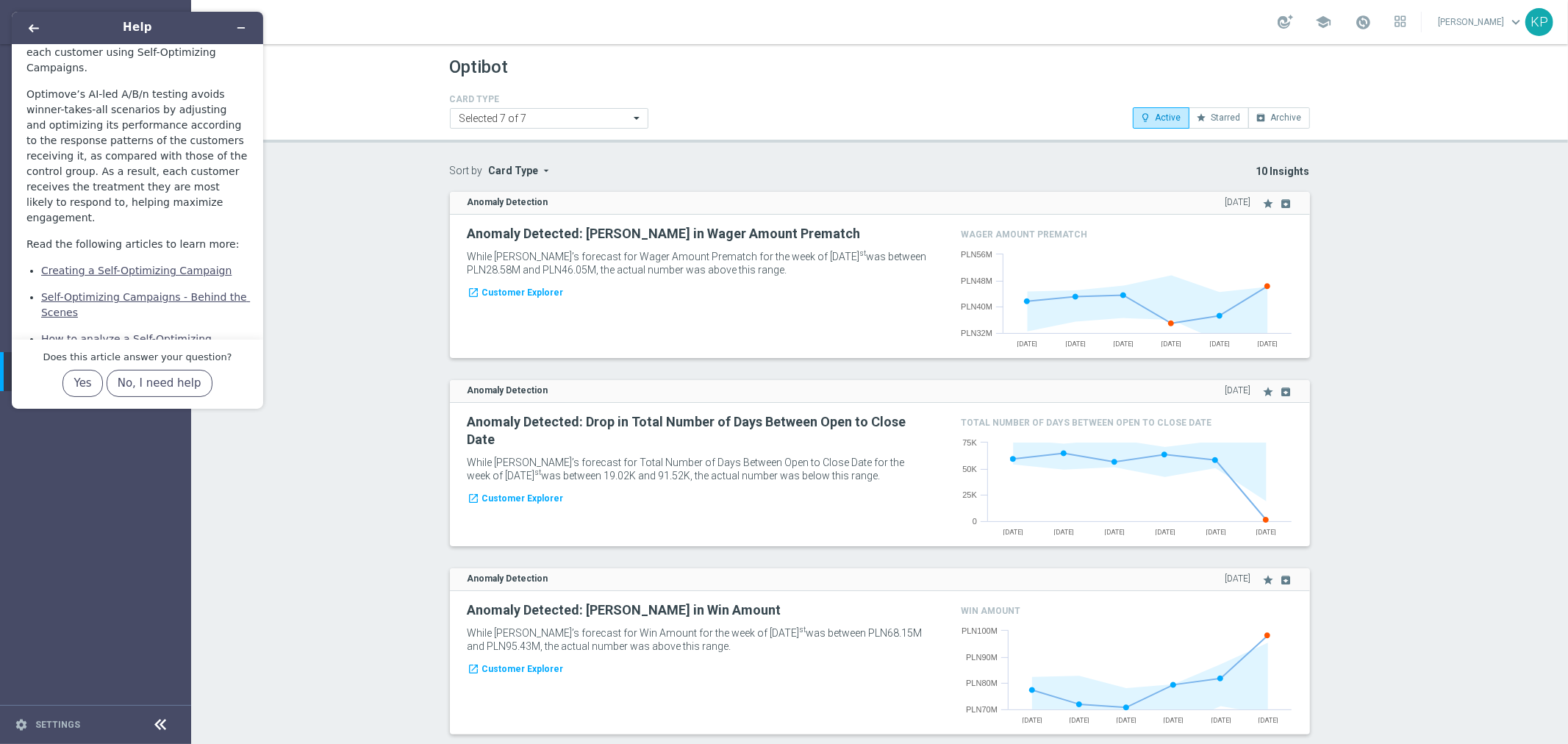
scroll to position [100, 0]
click at [105, 292] on link "Self-Optimizing Campaigns - Behind the Scenes" at bounding box center [146, 305] width 209 height 27
